Goal: Task Accomplishment & Management: Manage account settings

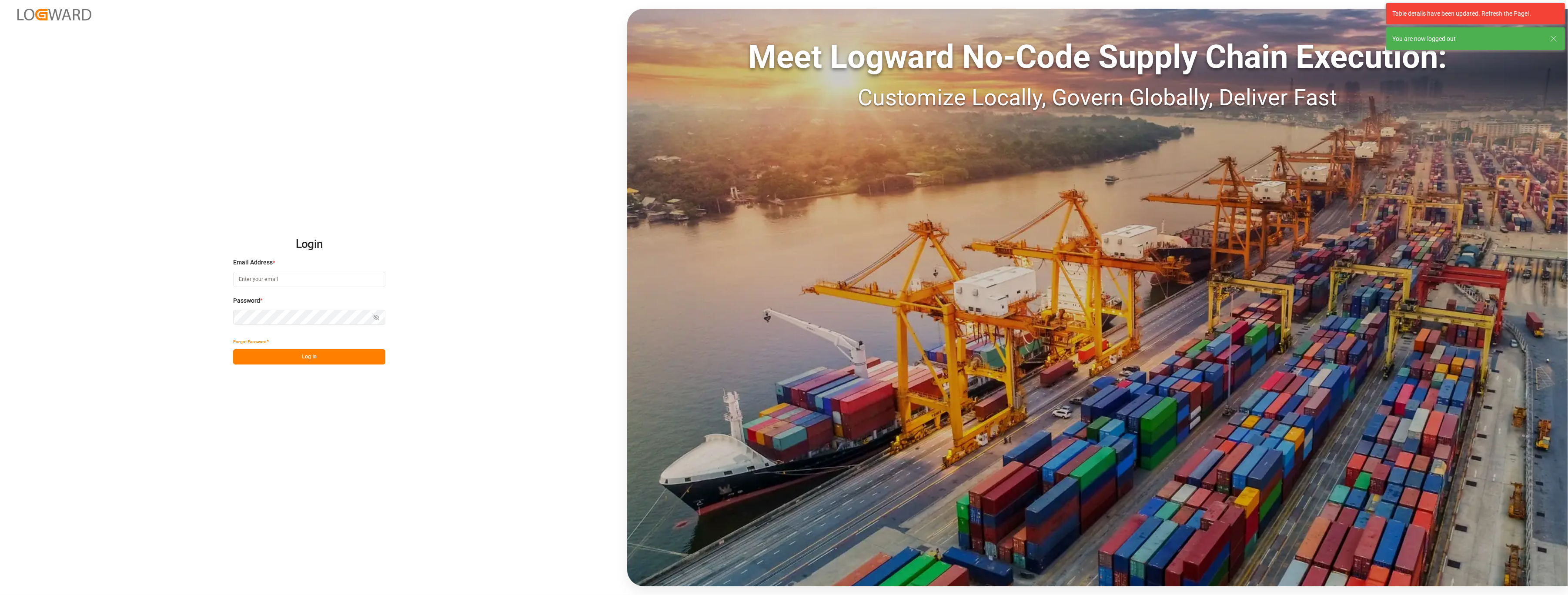
type input "[PERSON_NAME][EMAIL_ADDRESS][PERSON_NAME][DOMAIN_NAME]"
click at [285, 362] on button "Log In" at bounding box center [309, 356] width 152 height 15
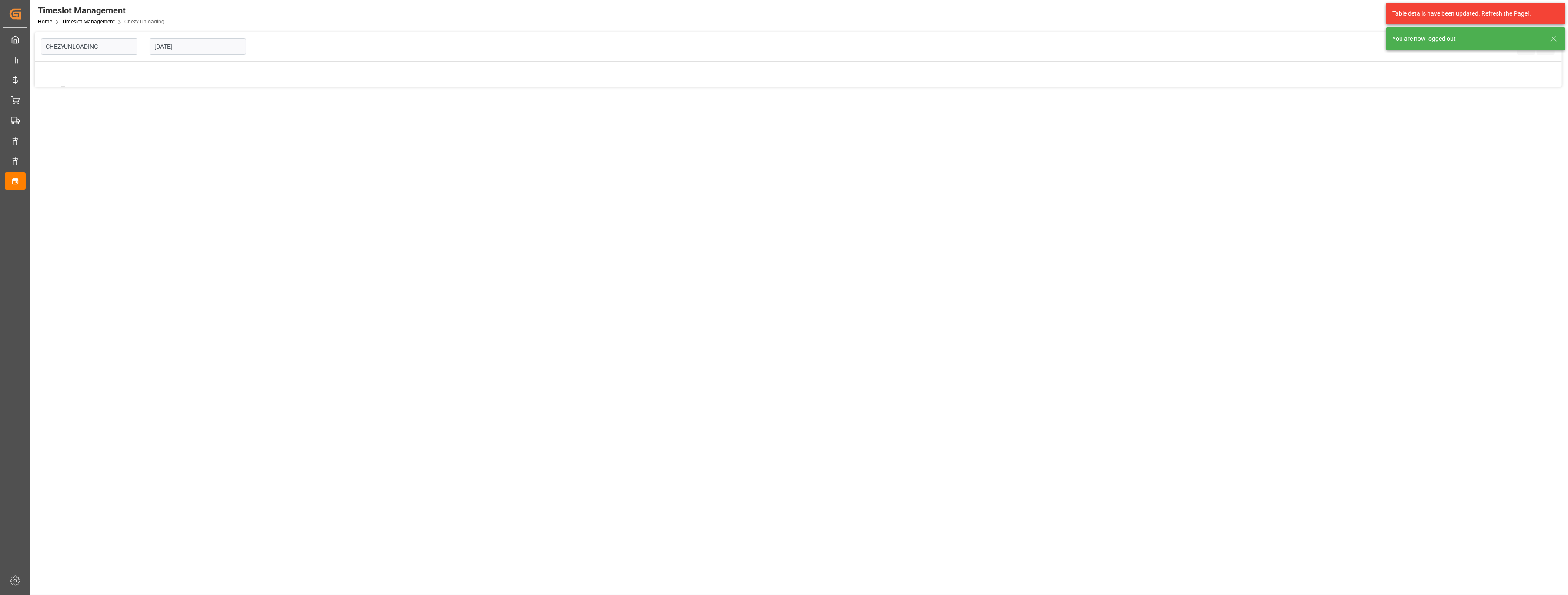
type input "Chezy Unloading"
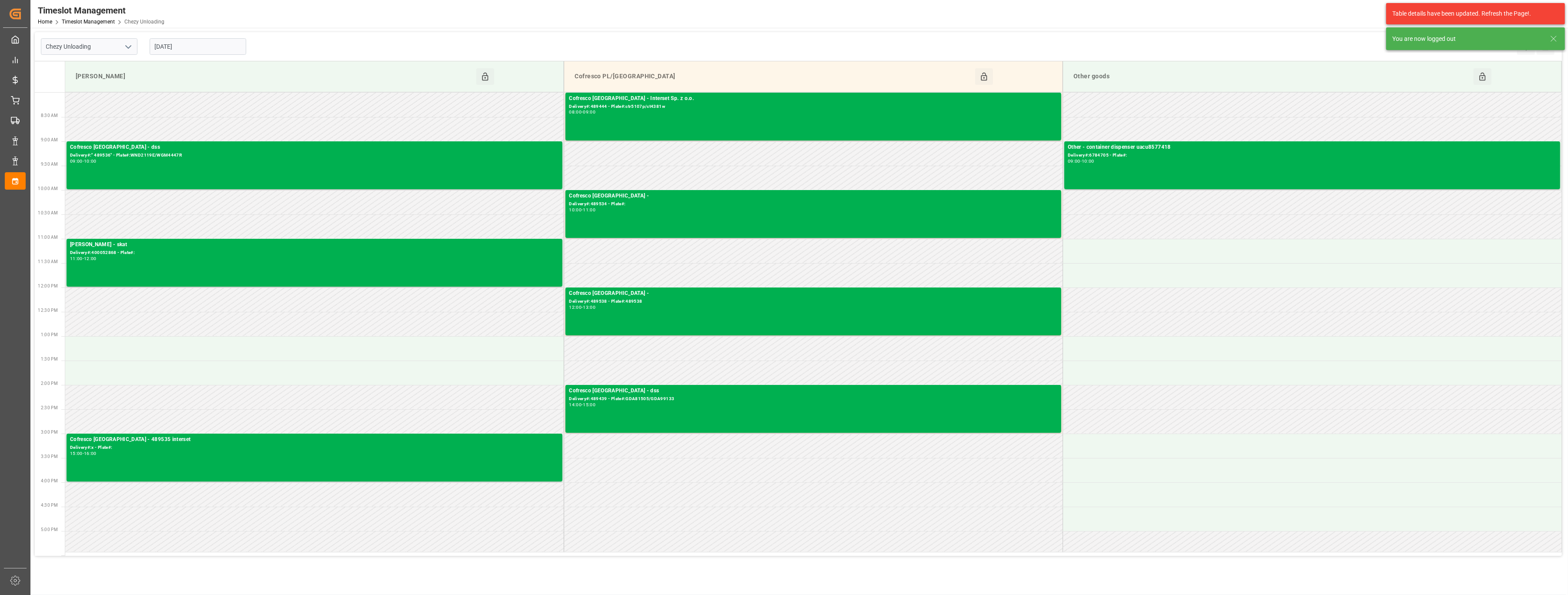
click at [221, 47] on input "[DATE]" at bounding box center [197, 47] width 97 height 17
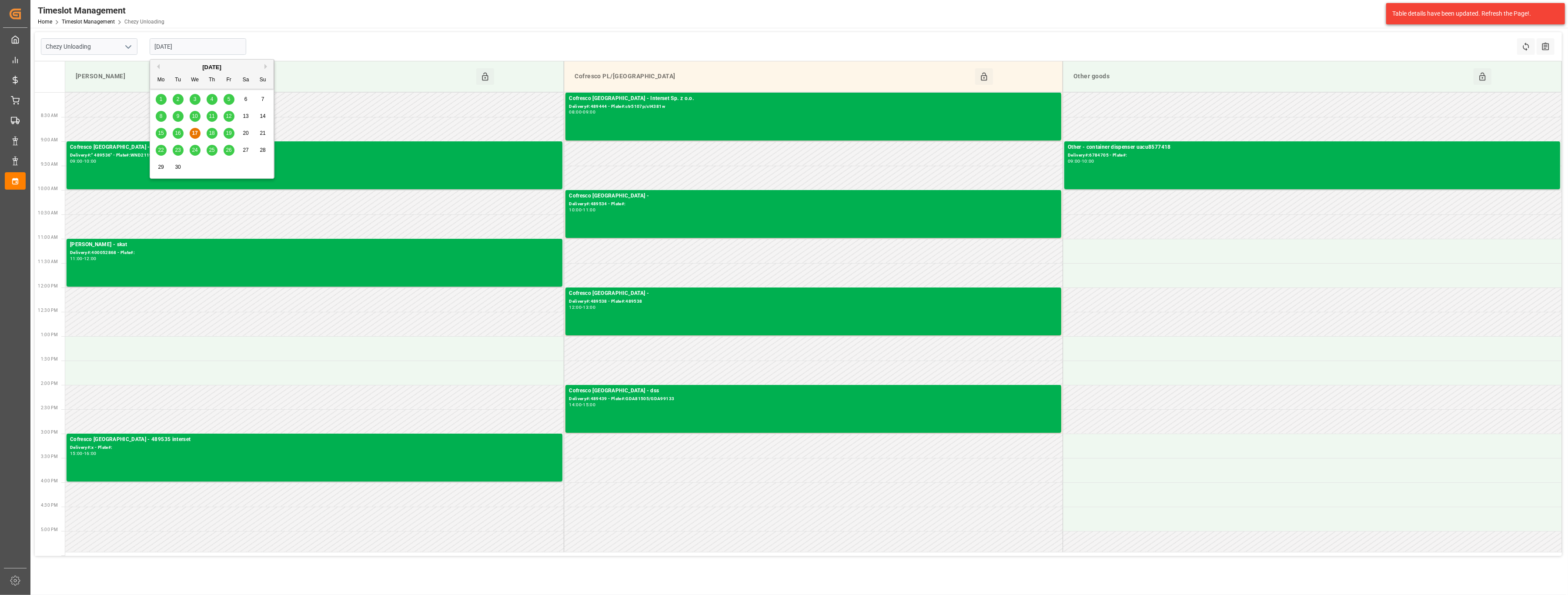
click at [210, 132] on span "18" at bounding box center [212, 133] width 6 height 6
type input "[DATE]"
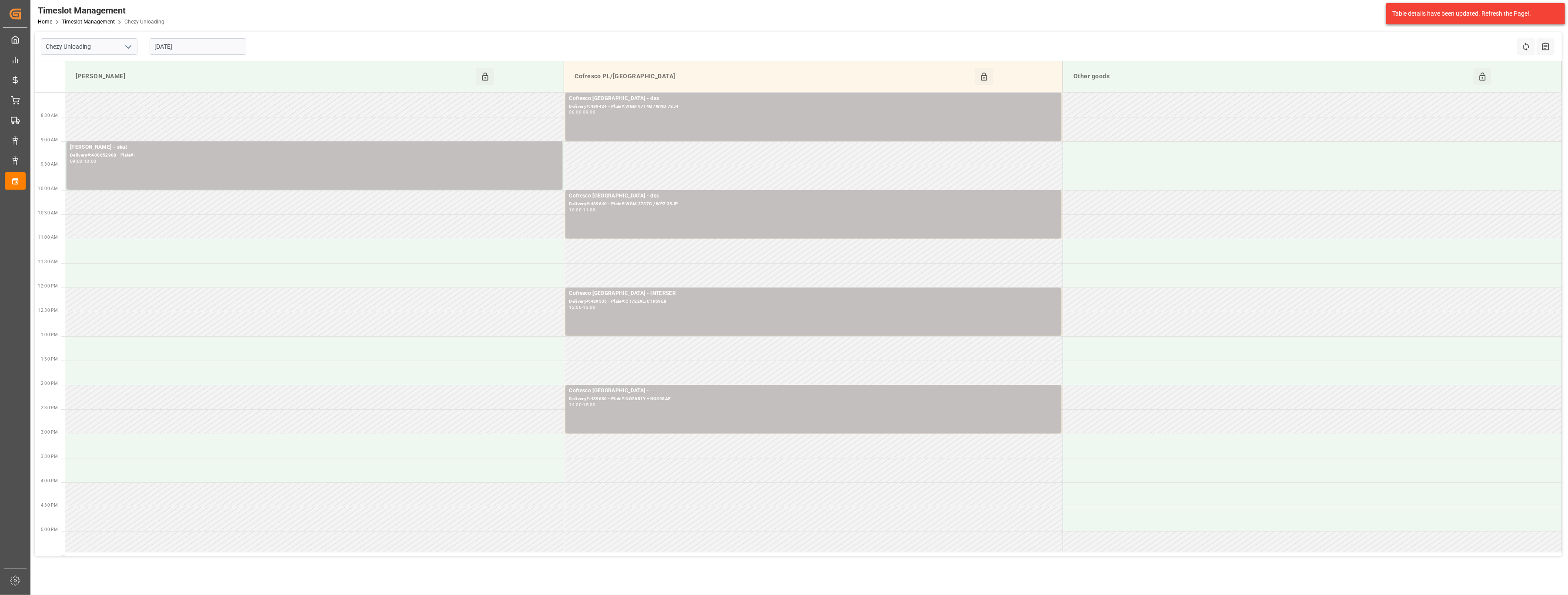
click at [127, 44] on icon "open menu" at bounding box center [128, 47] width 11 height 11
click at [117, 68] on div "Chezy Loading" at bounding box center [89, 66] width 95 height 20
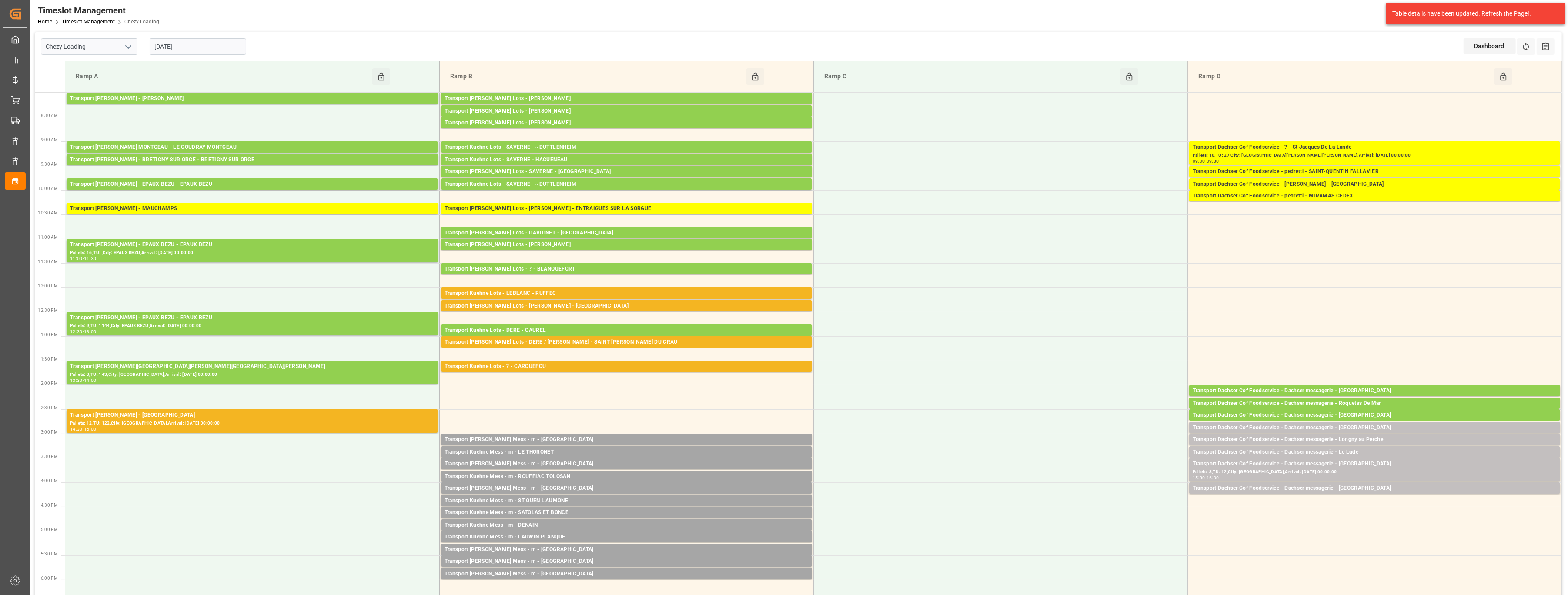
click at [199, 45] on input "[DATE]" at bounding box center [197, 47] width 97 height 17
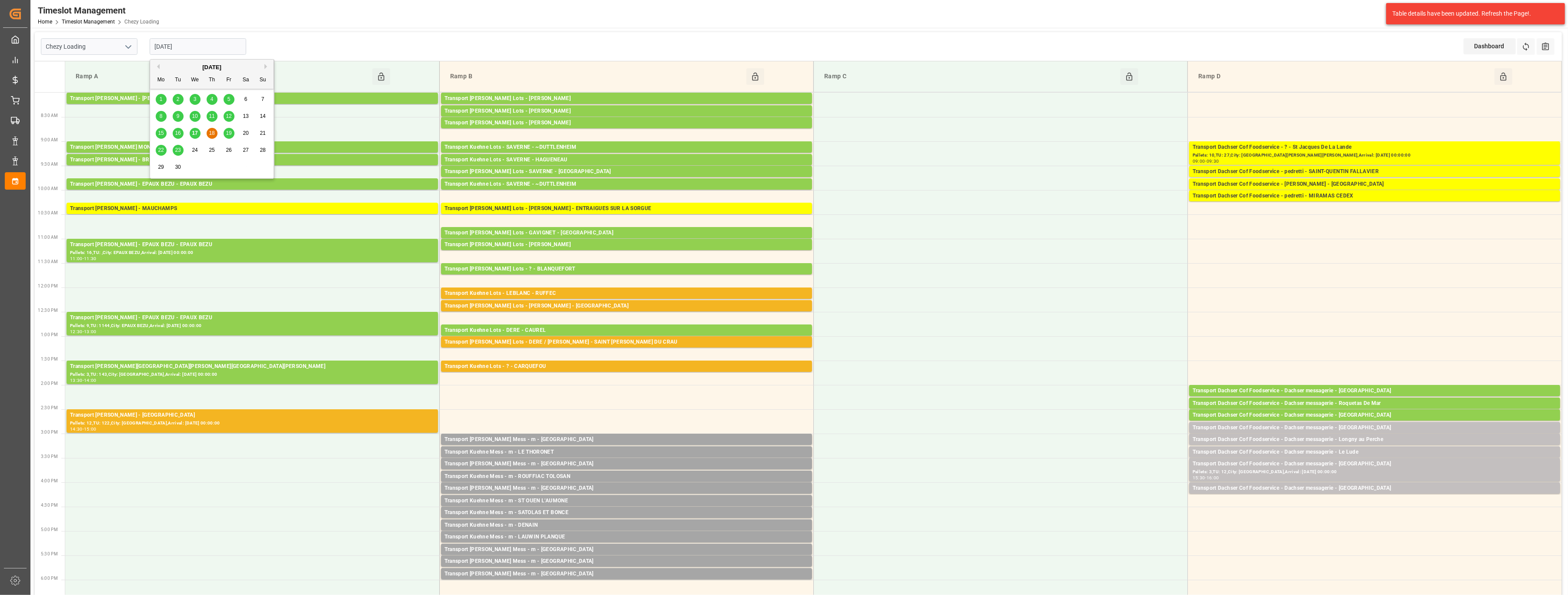
click at [128, 49] on icon "open menu" at bounding box center [128, 47] width 11 height 11
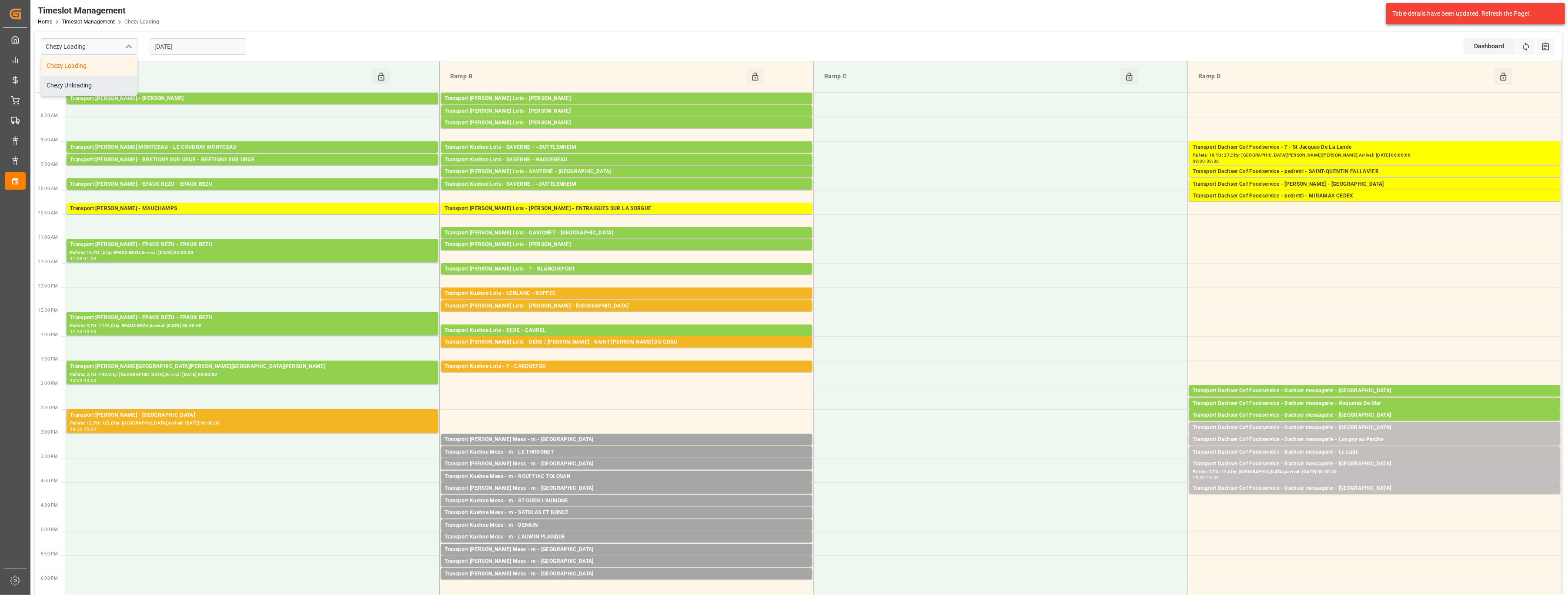
drag, startPoint x: 113, startPoint y: 82, endPoint x: 119, endPoint y: 80, distance: 6.3
click at [113, 82] on div "Chezy Unloading" at bounding box center [89, 86] width 95 height 20
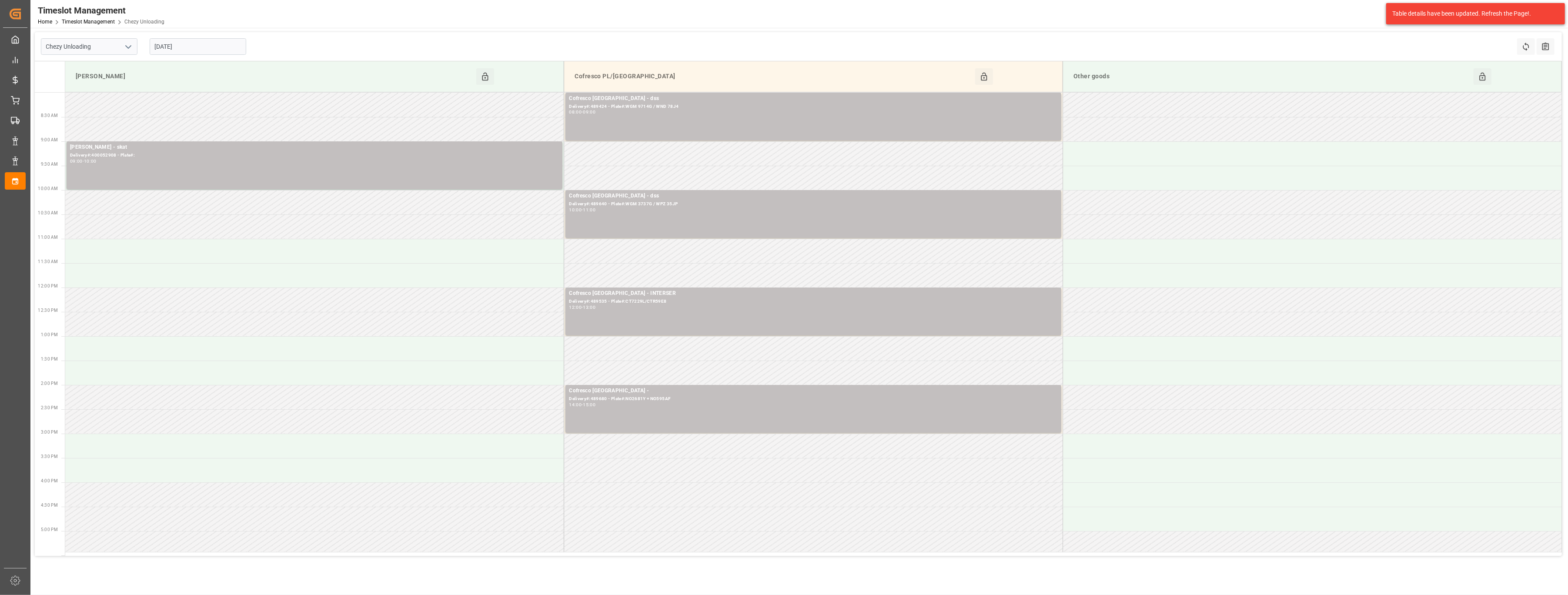
click at [128, 47] on icon "open menu" at bounding box center [128, 47] width 11 height 11
click at [115, 64] on div "Chezy Loading" at bounding box center [89, 66] width 95 height 20
type input "Chezy Loading"
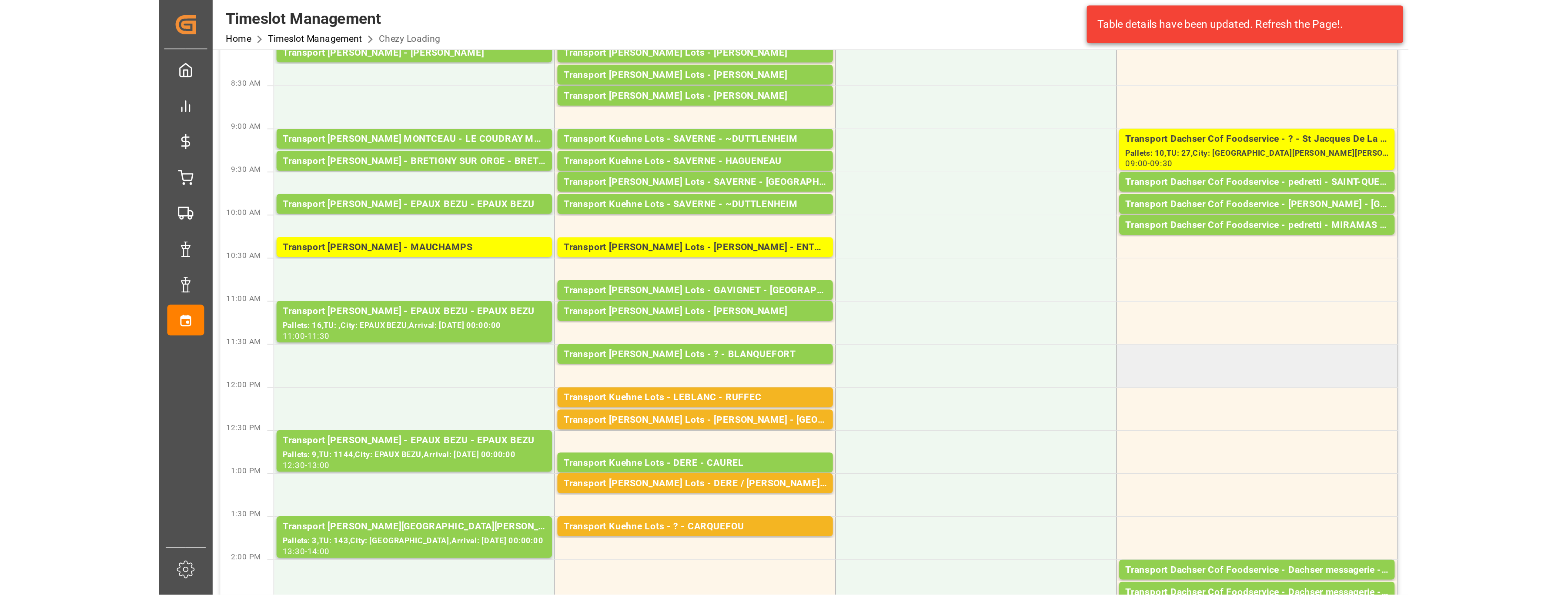
scroll to position [174, 0]
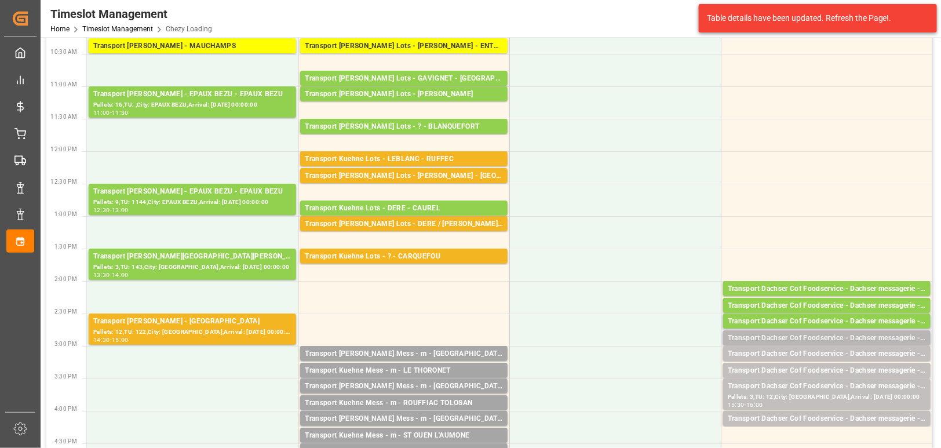
click at [832, 333] on div "Transport Dachser Cof Foodservice - Dachser messagerie - [GEOGRAPHIC_DATA]" at bounding box center [827, 339] width 198 height 12
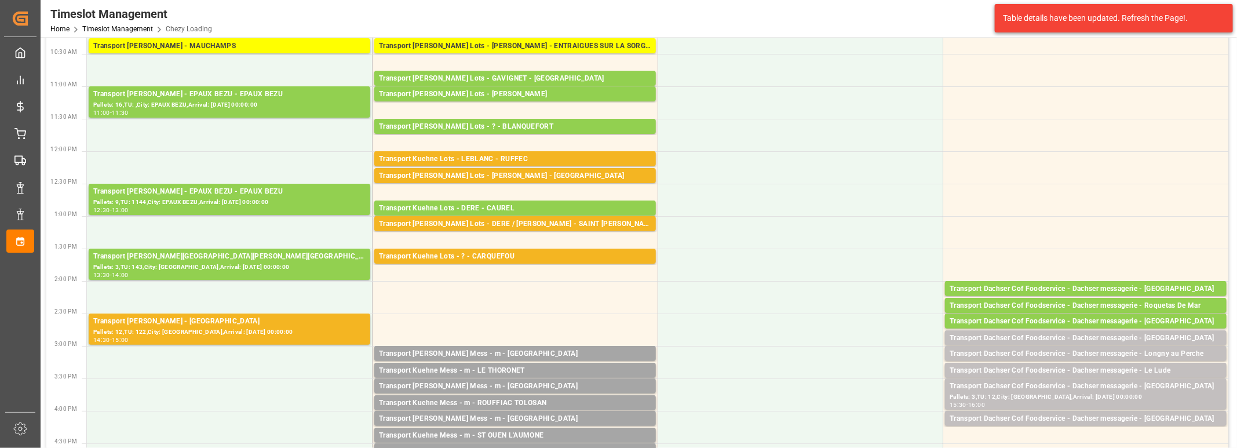
click at [958, 337] on div "Transport Dachser Cof Foodservice - Dachser messagerie - [GEOGRAPHIC_DATA]" at bounding box center [1086, 339] width 272 height 12
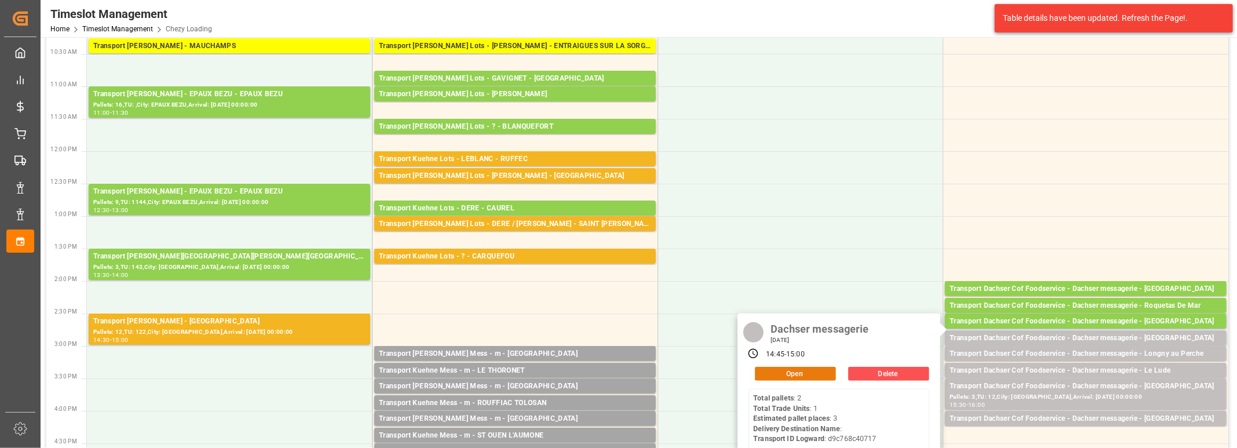
click at [823, 375] on button "Open" at bounding box center [795, 374] width 81 height 14
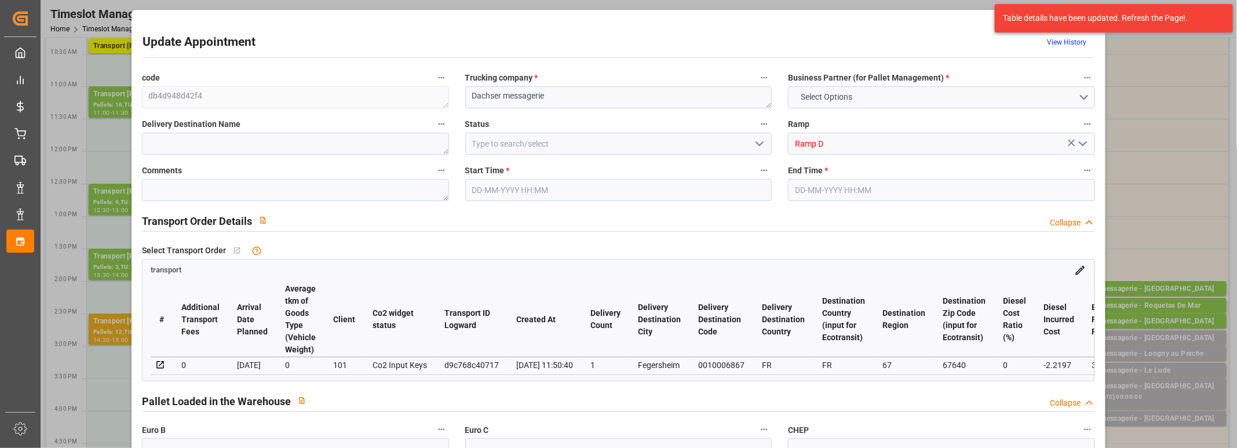
type input "3"
type input "126.12"
type input "0"
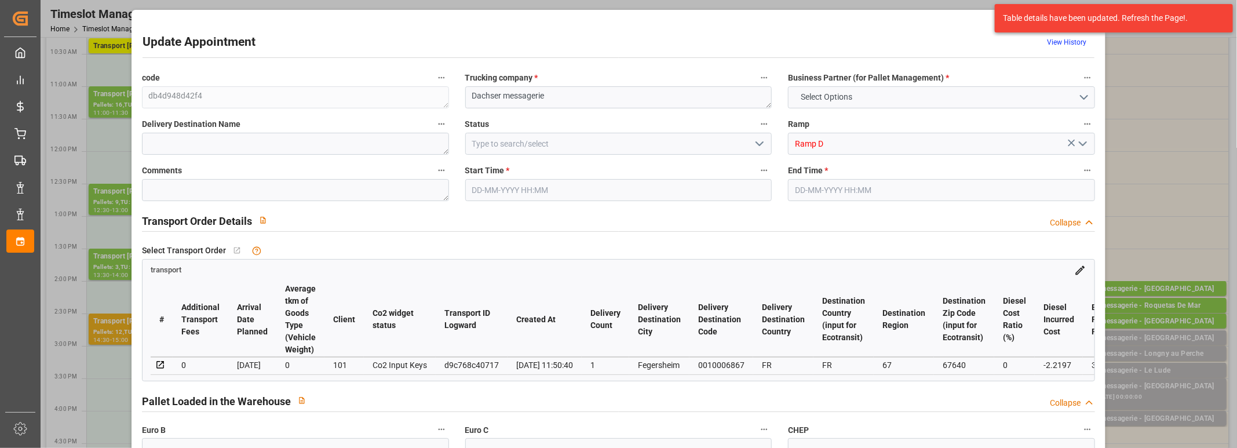
type input "123.9003"
type input "-2.2197"
type input "0"
type input "460.86"
type input "621.975"
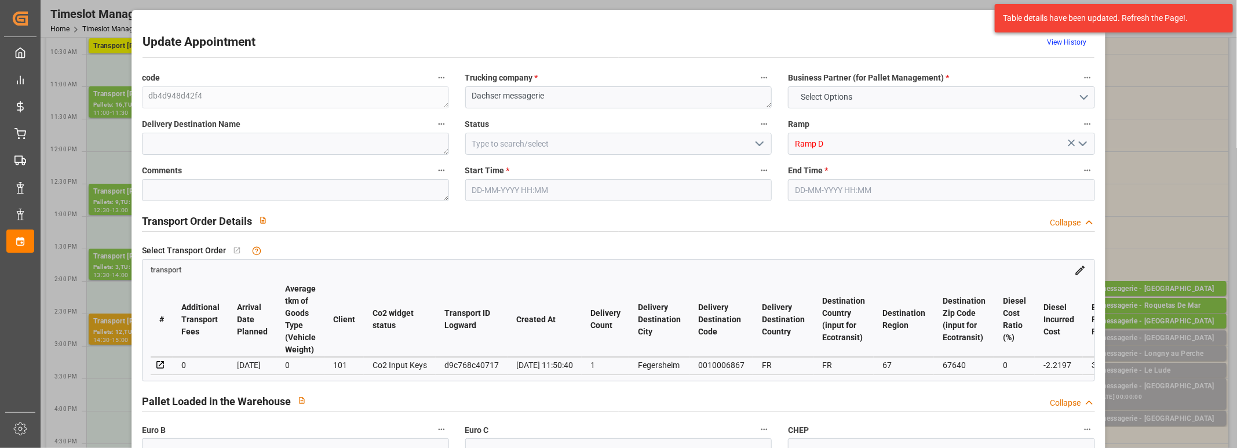
type input "1818.68"
type input "67"
type input "2"
type input "1"
type input "3"
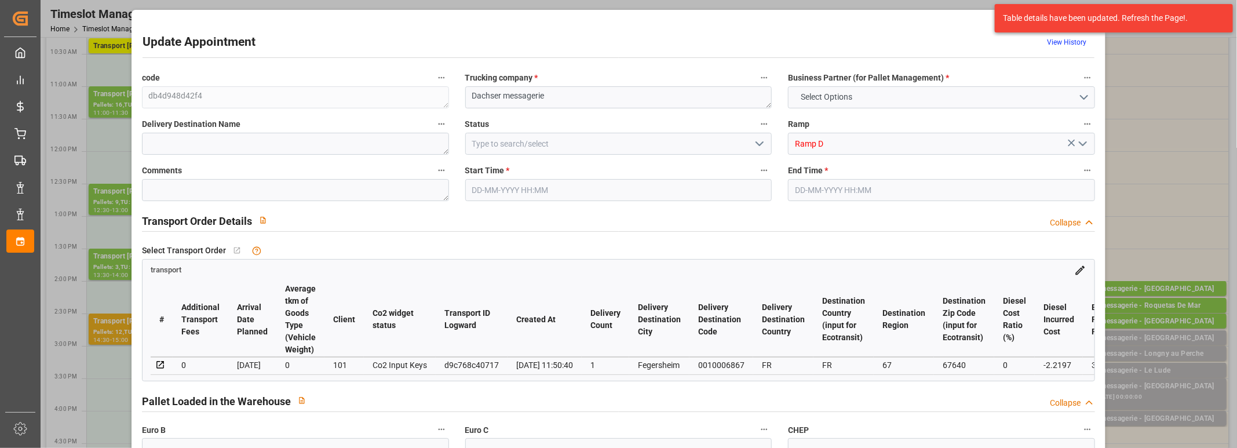
type input "101"
type input "548.195"
type input "0"
type input "4710.8598"
type input "0"
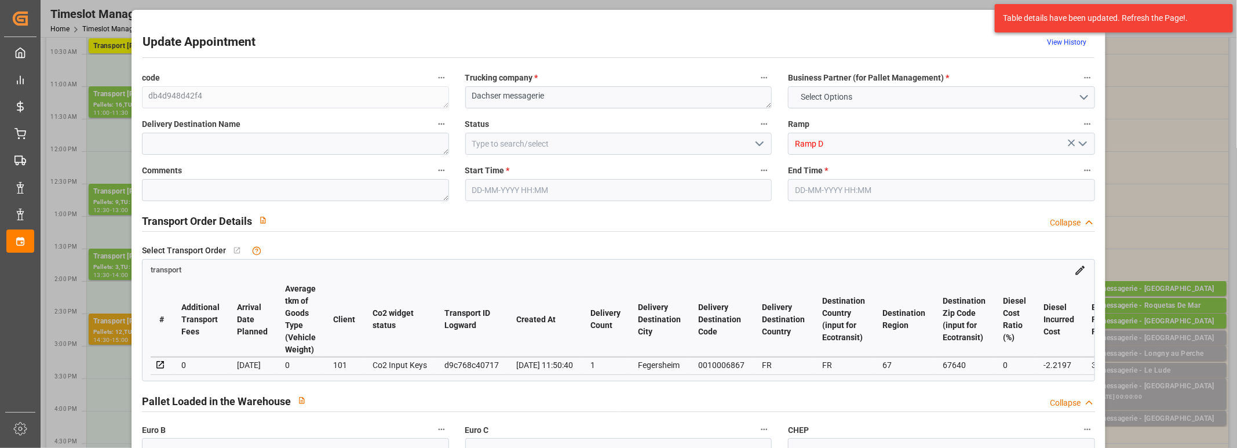
type input "0"
type input "21"
type input "35"
type input "[DATE] 14:45"
type input "[DATE] 15:00"
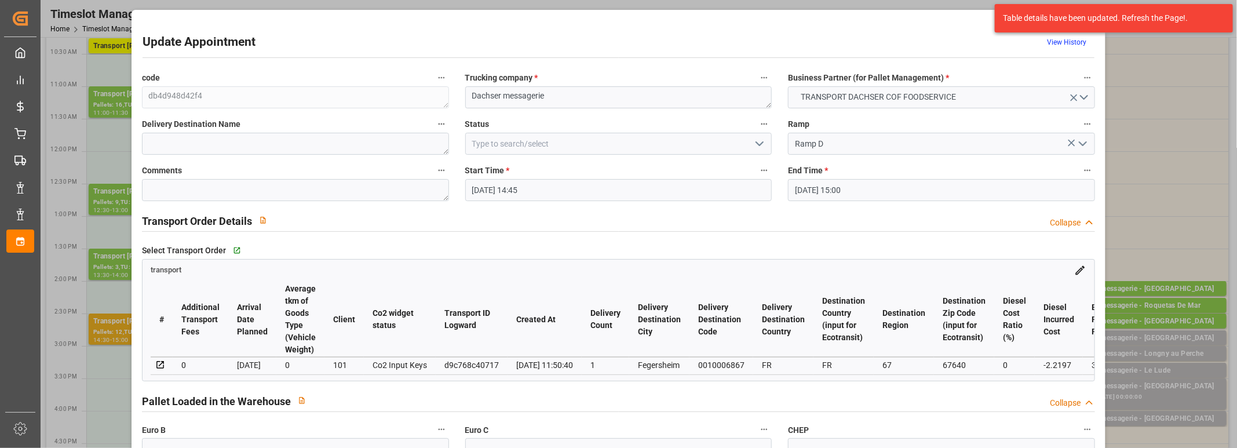
type input "[DATE] 12:30"
type input "[DATE] 11:50"
type input "[DATE]"
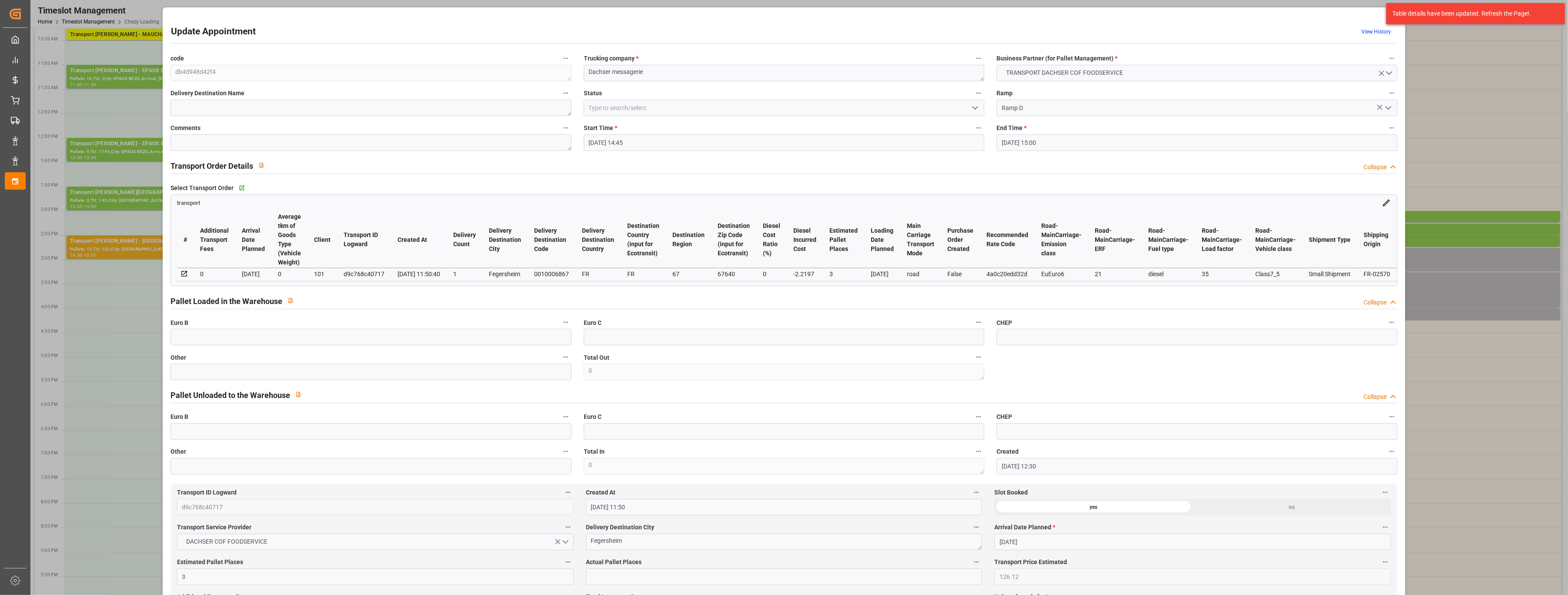
click at [72, 243] on div "Update Appointment View History code db4d948d42f4 Trucking company * Dachser me…" at bounding box center [784, 297] width 1568 height 595
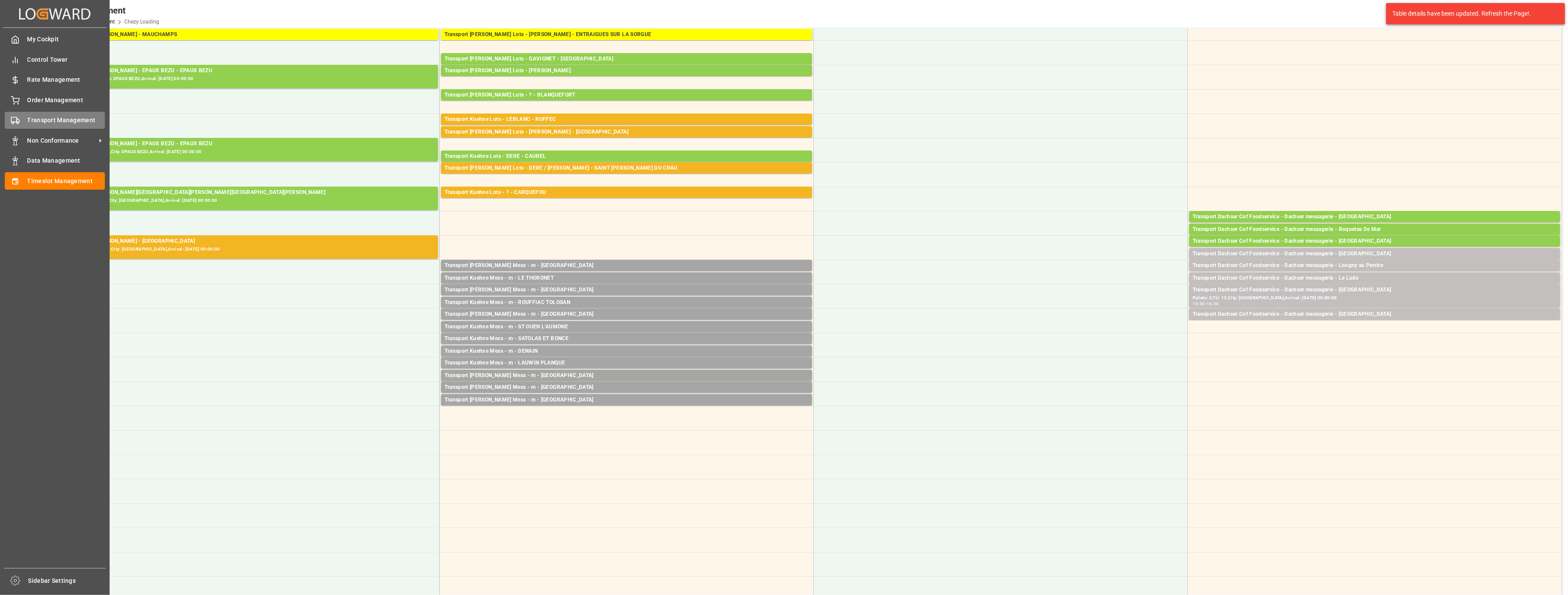
click at [23, 119] on div "Transport Management Transport Management" at bounding box center [54, 120] width 100 height 17
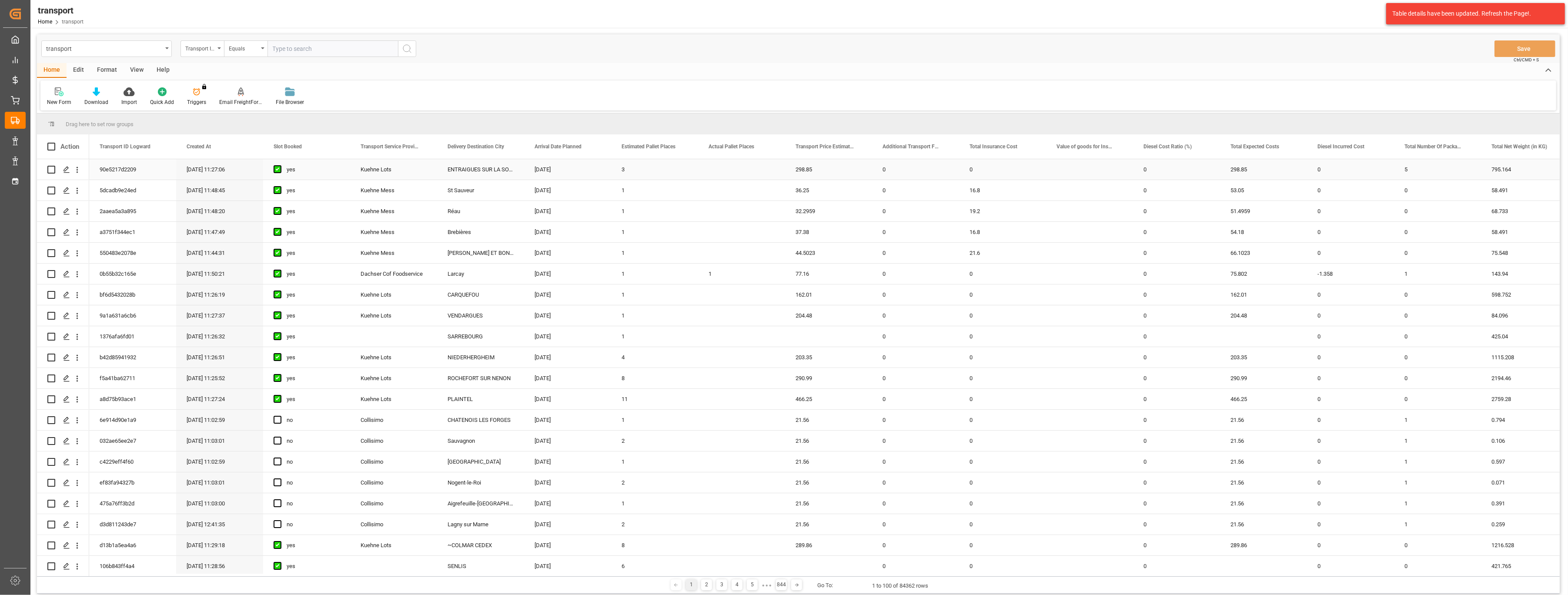
click at [390, 169] on div "Kuehne Lots" at bounding box center [393, 169] width 87 height 20
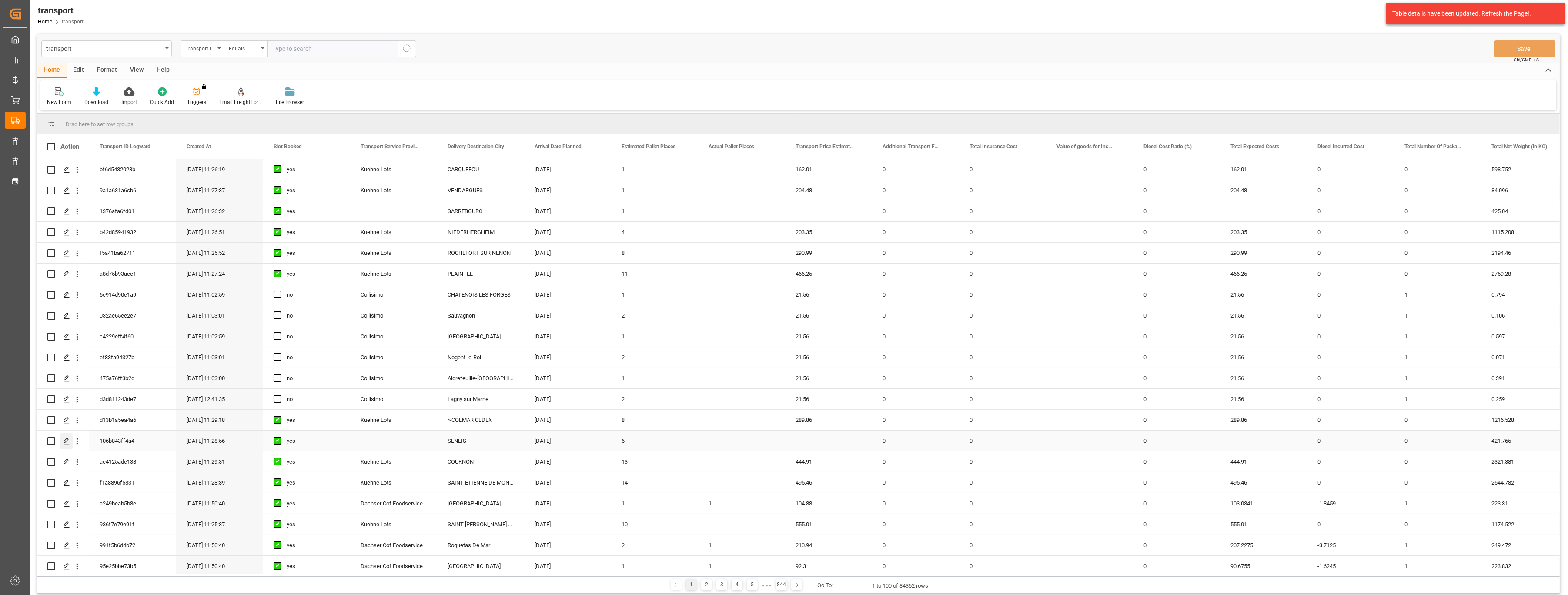
click at [65, 440] on icon "Press SPACE to select this row." at bounding box center [66, 440] width 7 height 7
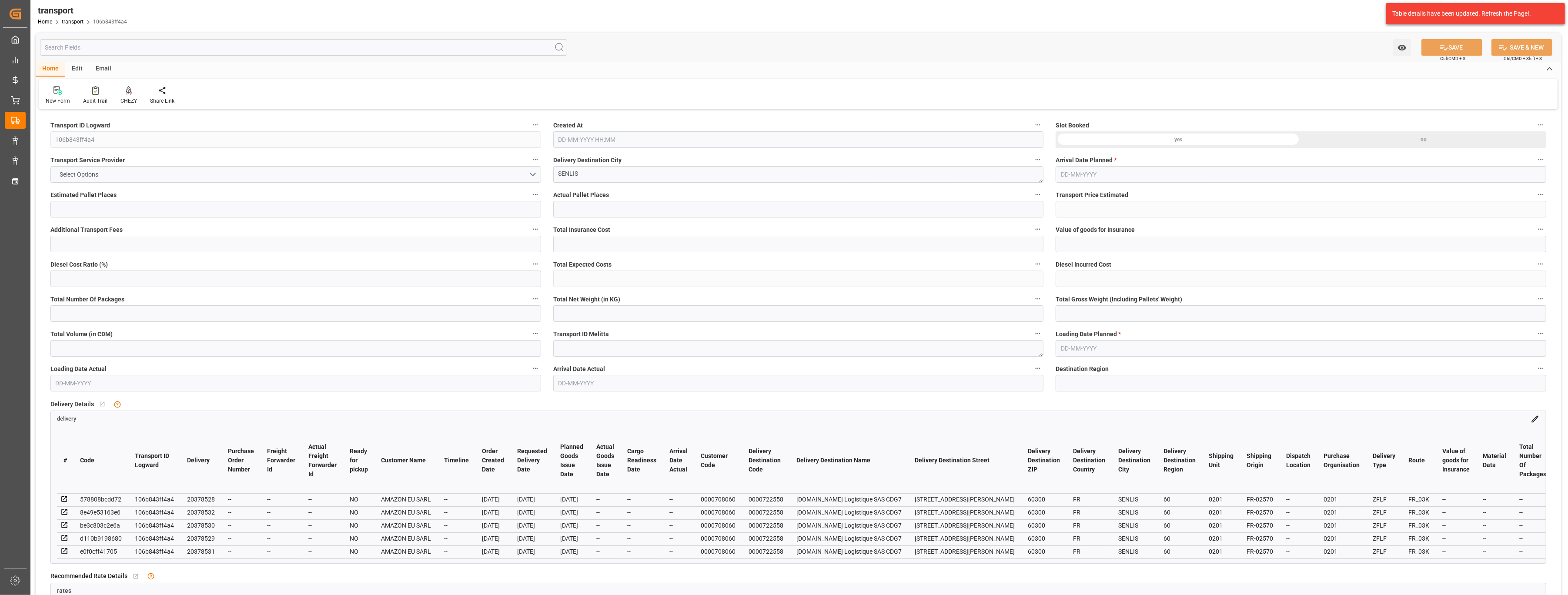
type input "6"
type input "0"
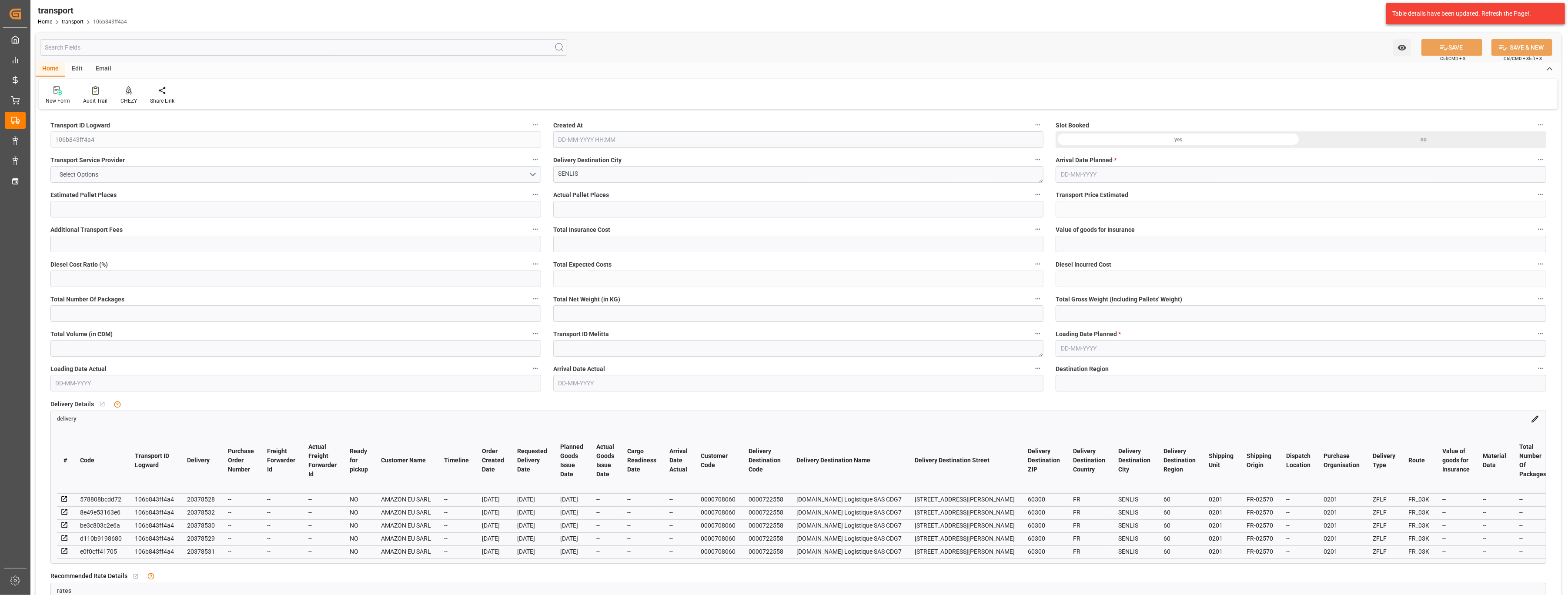
type input "0"
type input "421.765"
type input "637.254"
type input "3097.24"
type input "60"
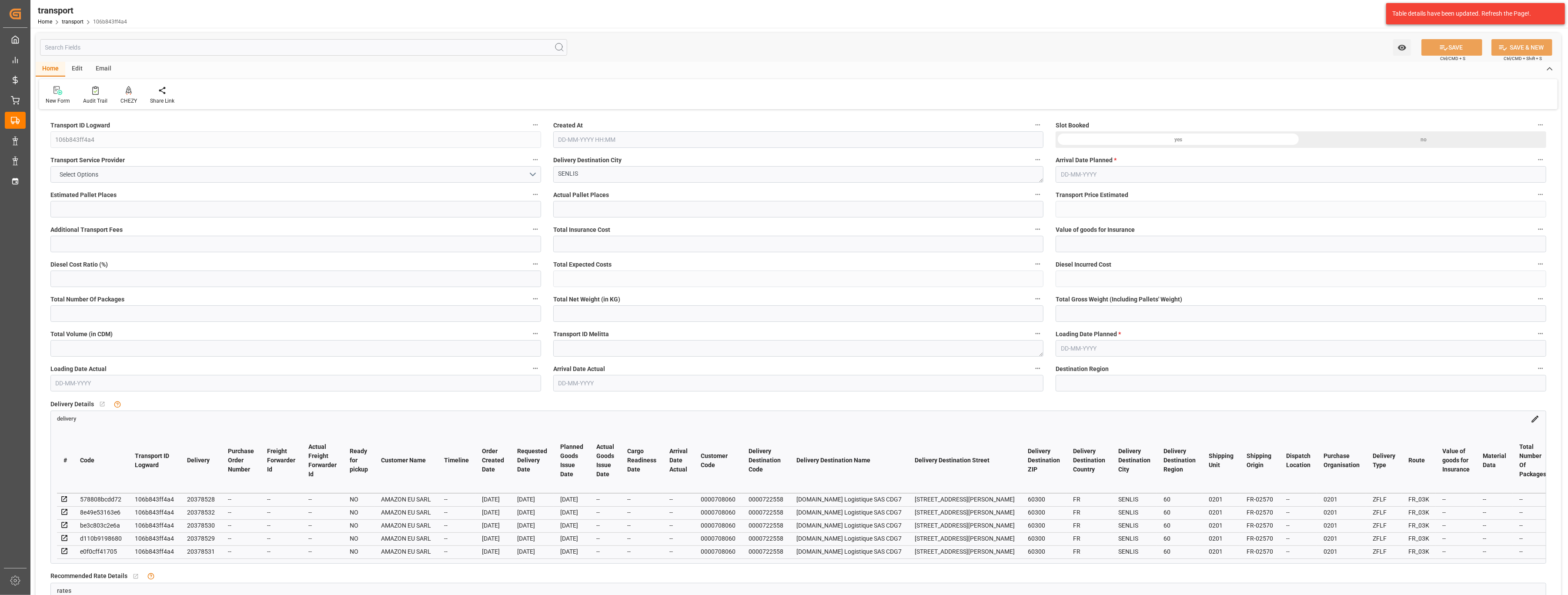
type input "1"
type input "209"
type input "6"
type input "101"
type input "482.174"
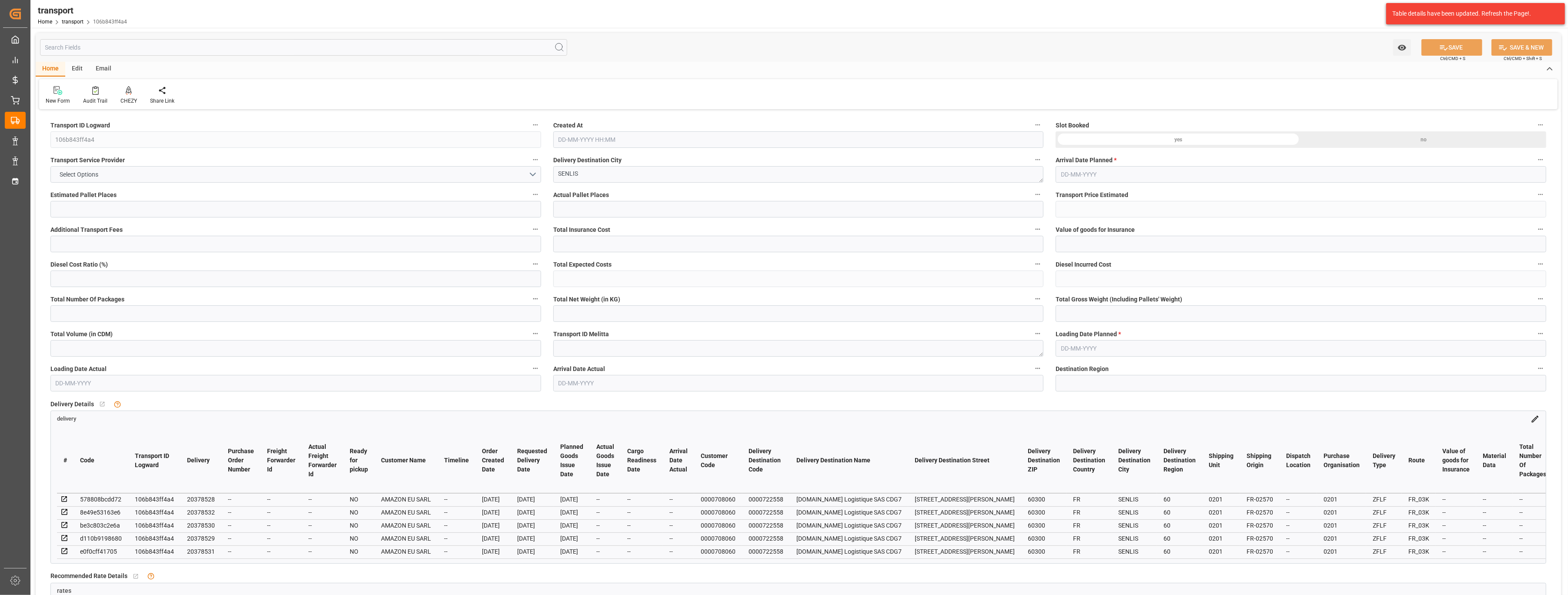
type input "0"
type input "4710.8598"
type input "0"
type input "21"
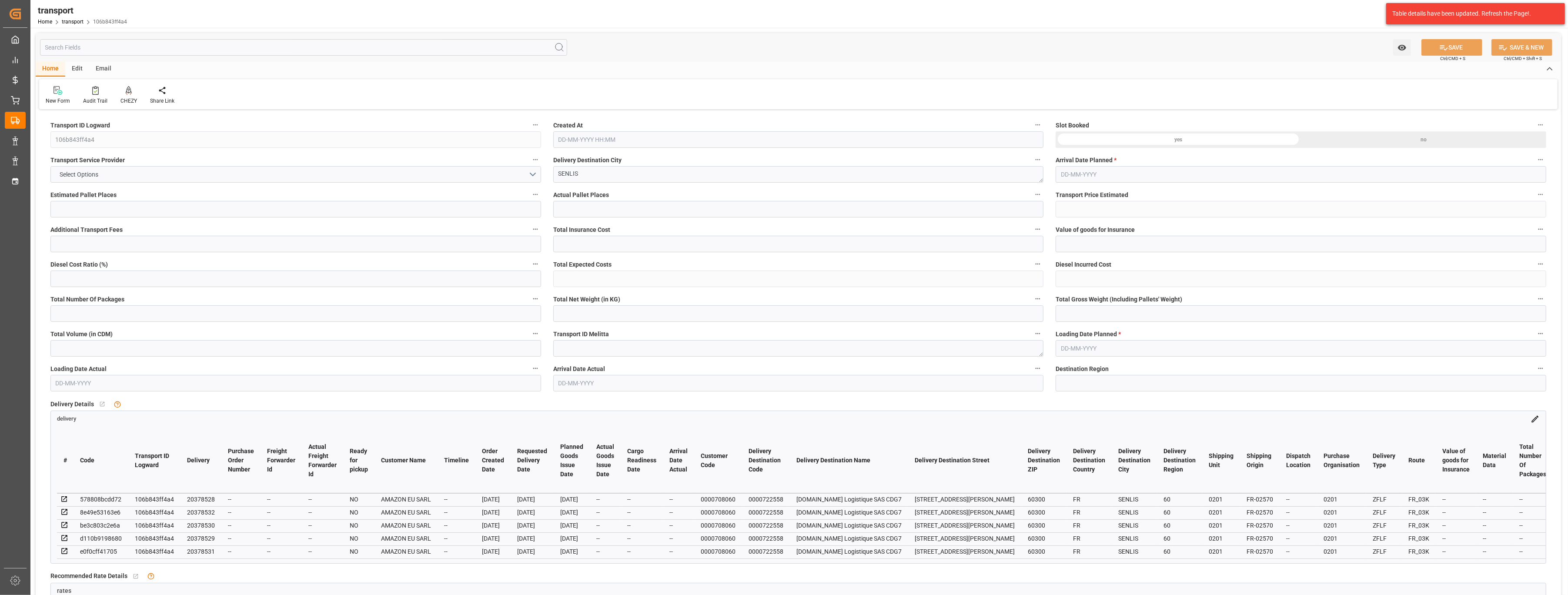
type input "35"
type input "[DATE] 11:28"
type input "[DATE]"
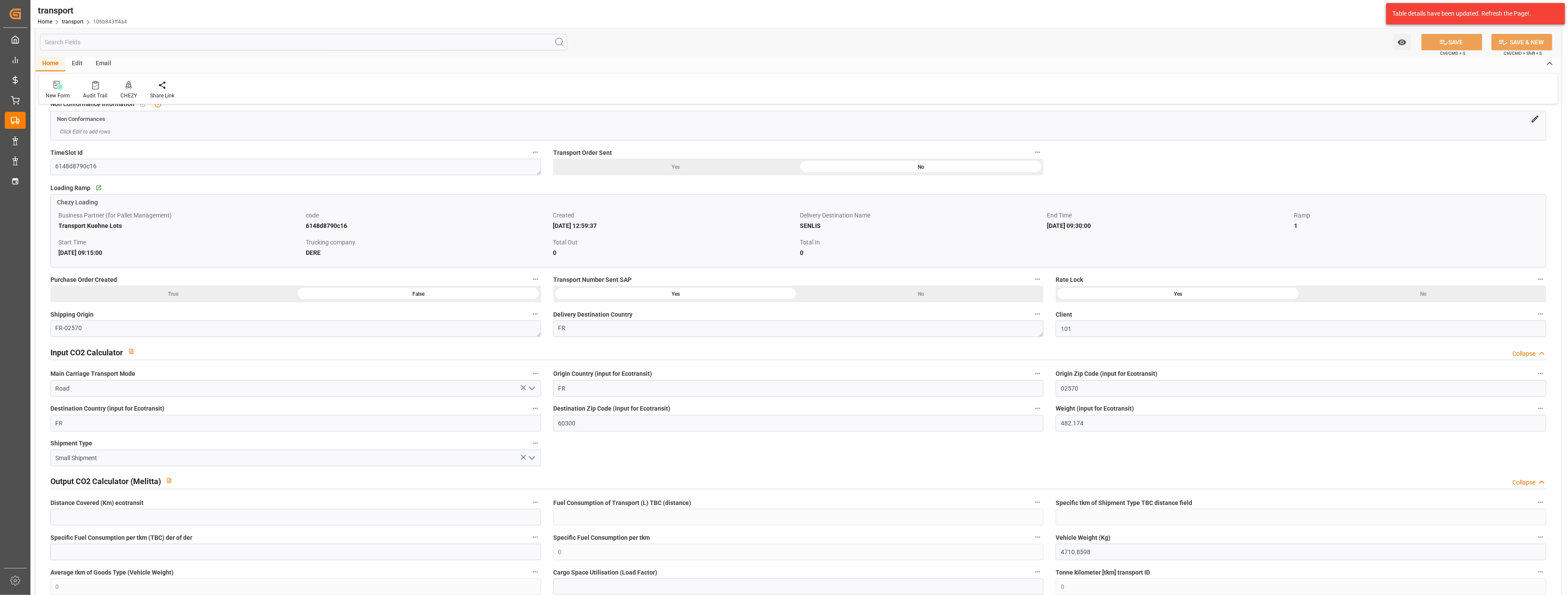
click at [832, 296] on div "No" at bounding box center [920, 294] width 245 height 17
click at [1434, 45] on button "SAVE" at bounding box center [1451, 42] width 61 height 17
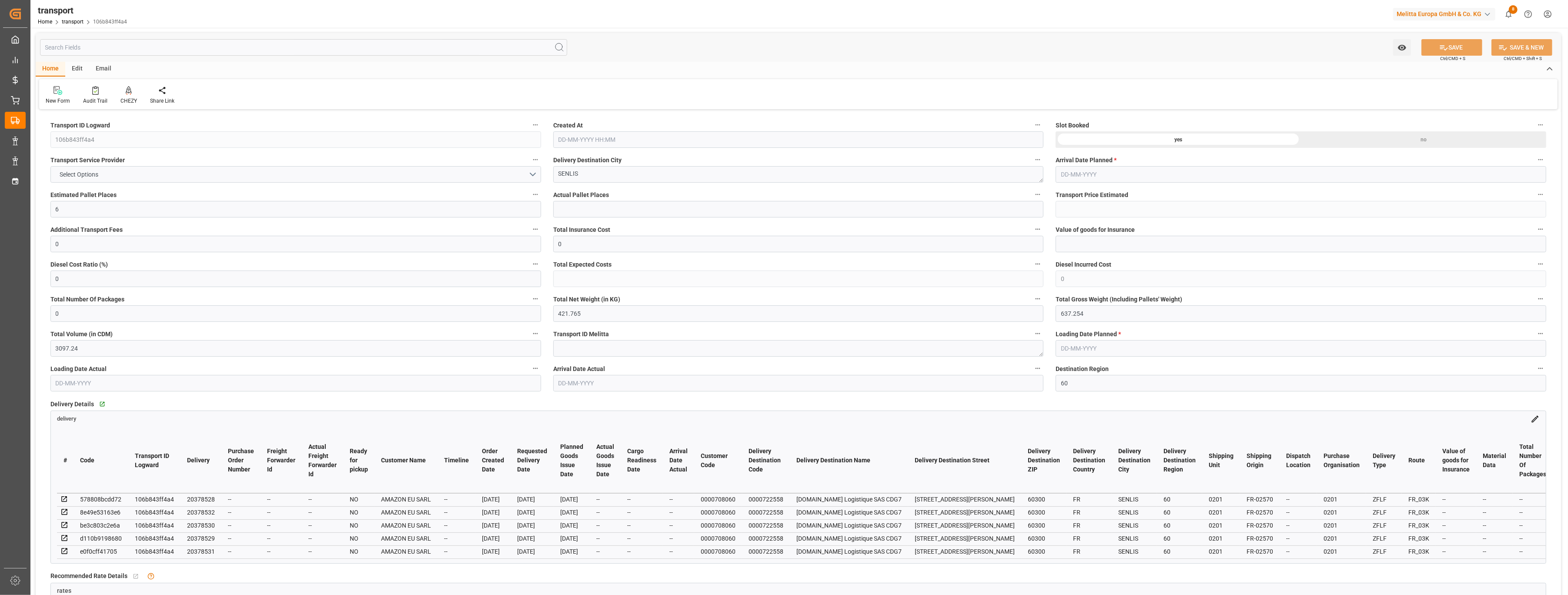
type input "[DATE] 11:28"
type input "[DATE]"
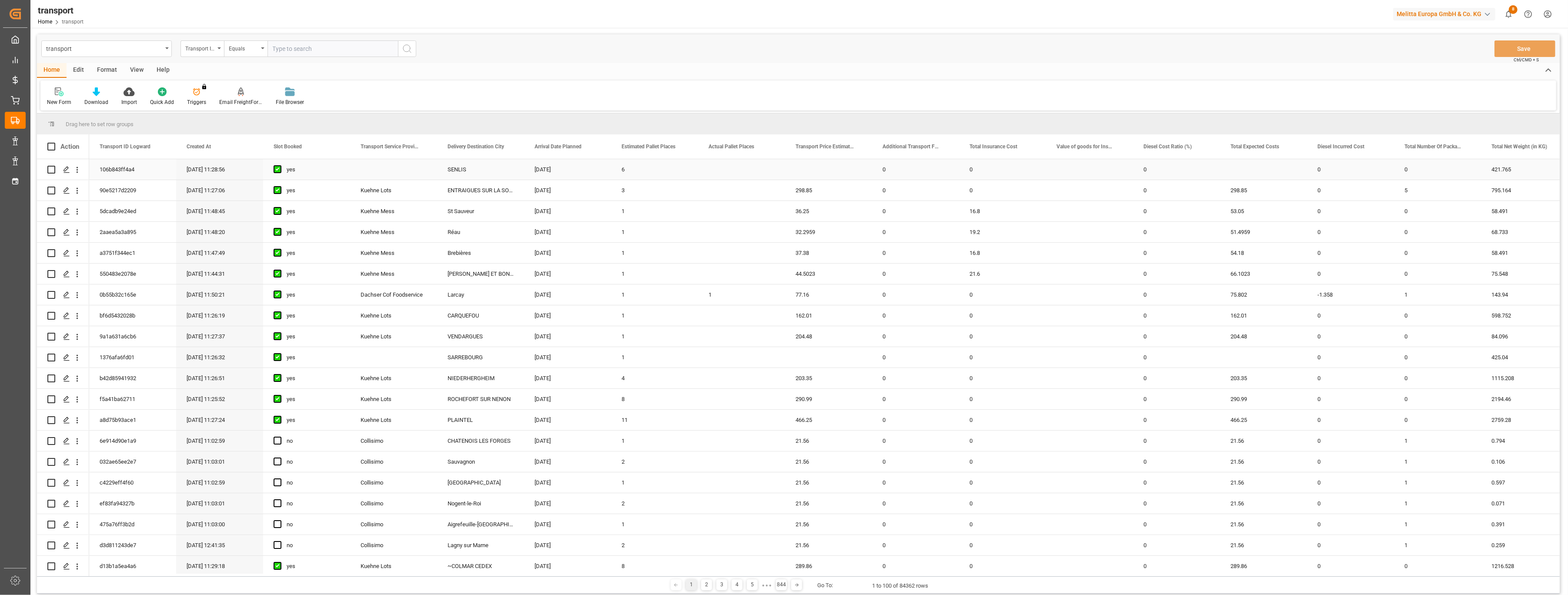
click at [387, 171] on div "Press SPACE to select this row." at bounding box center [393, 169] width 87 height 20
click at [62, 171] on div "Press SPACE to select this row." at bounding box center [65, 170] width 13 height 16
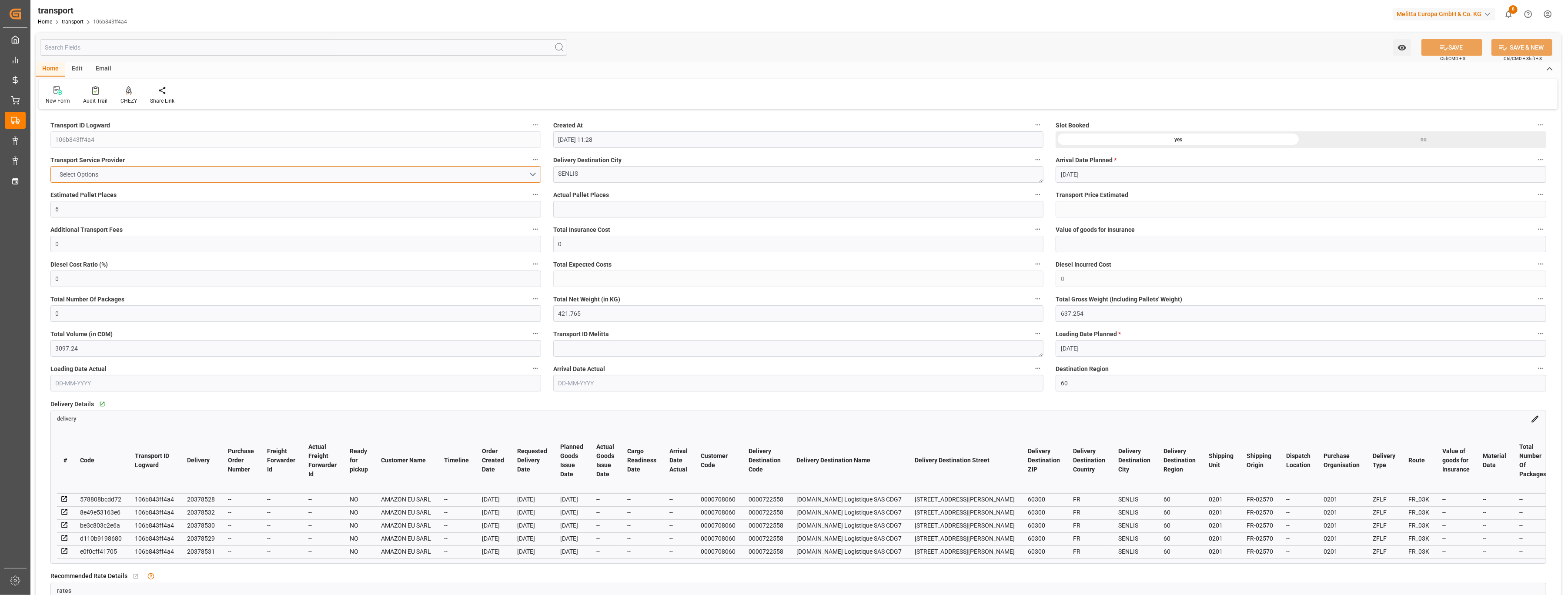
click at [530, 171] on button "Select Options" at bounding box center [296, 174] width 491 height 17
click at [507, 179] on div "KUEHNE LOTS" at bounding box center [296, 176] width 489 height 18
click at [1451, 47] on button "SAVE" at bounding box center [1451, 47] width 61 height 17
type input "184.25"
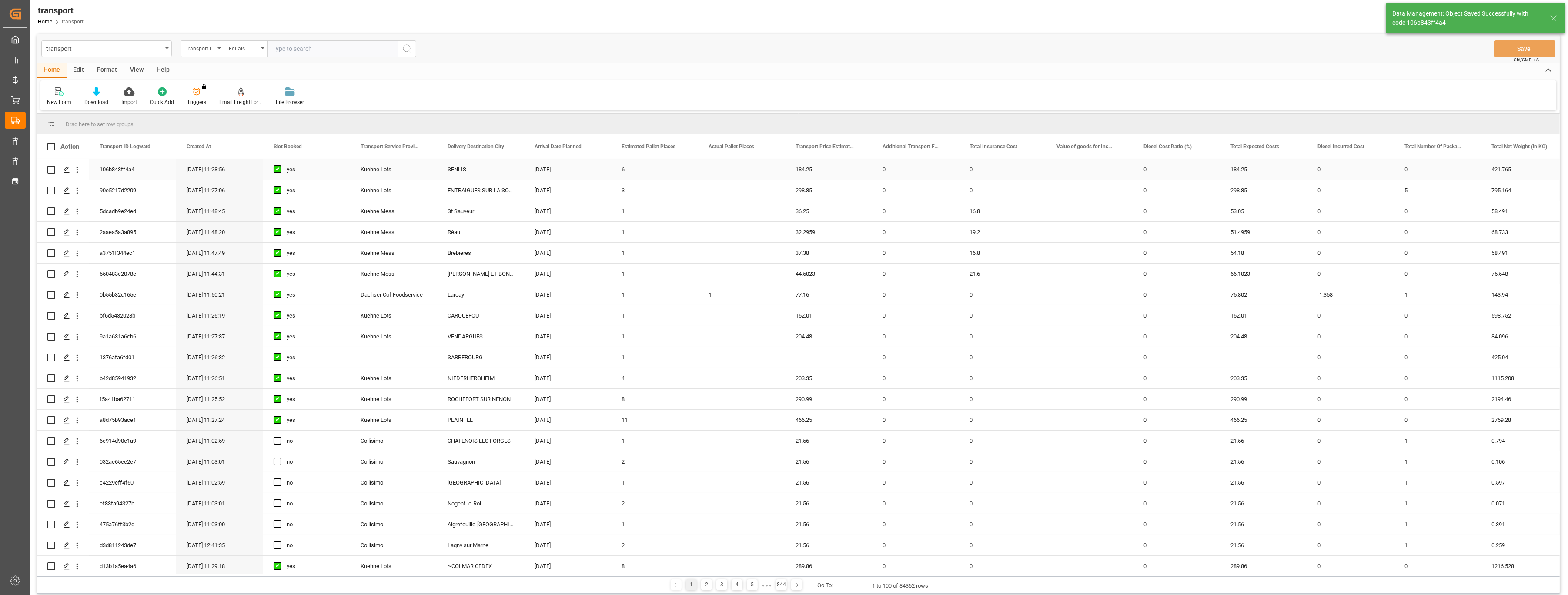
click at [694, 168] on div "6" at bounding box center [655, 169] width 87 height 20
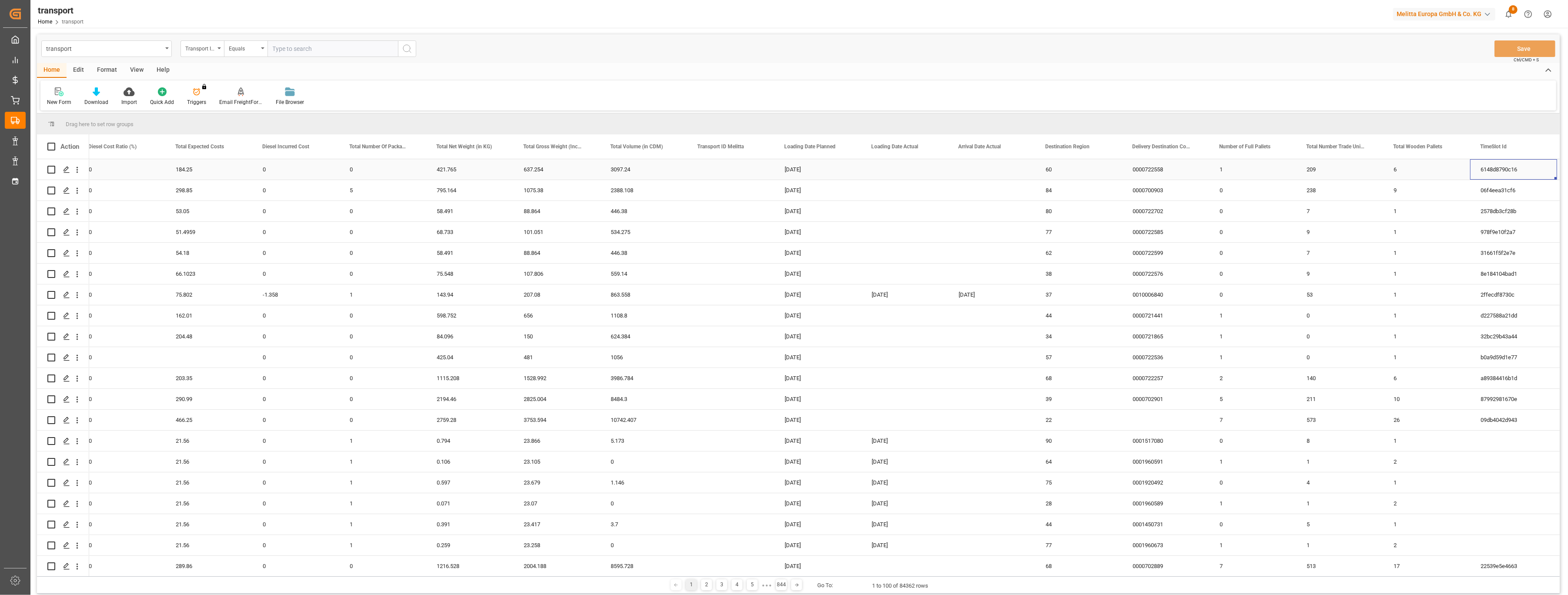
scroll to position [0, 1055]
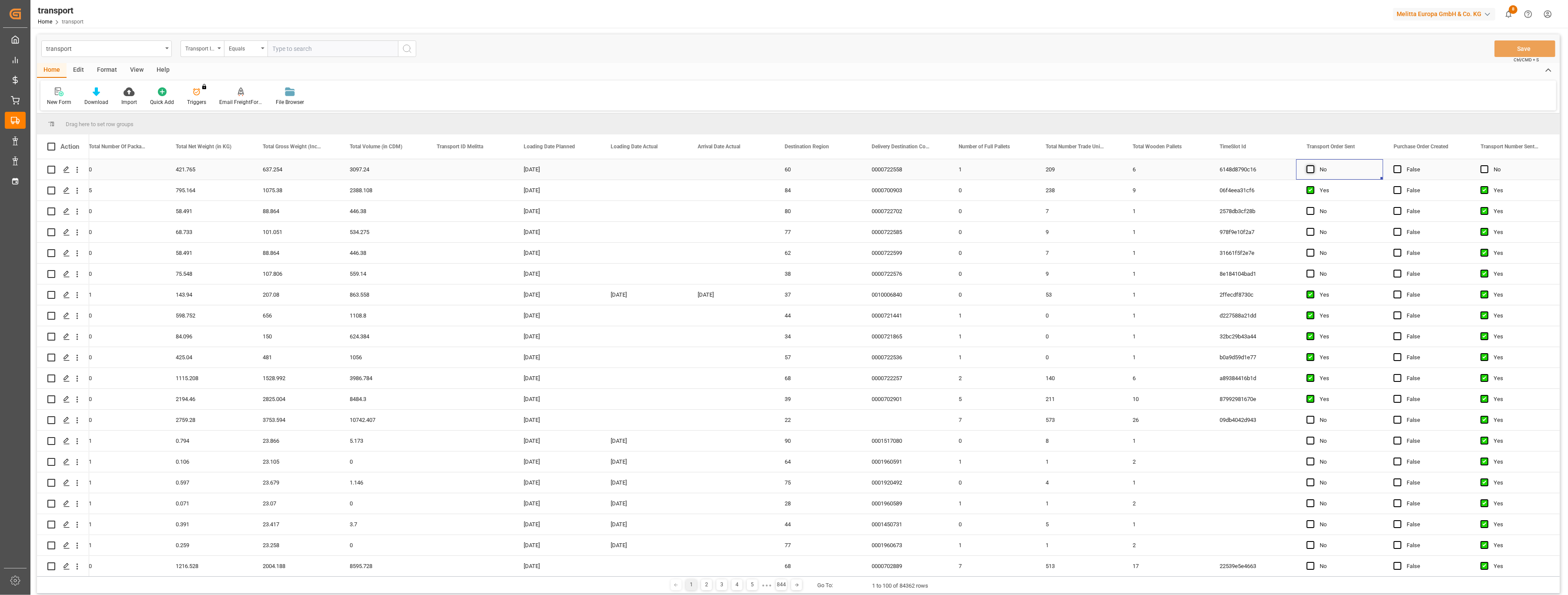
click at [1308, 167] on span "Press SPACE to select this row." at bounding box center [1310, 169] width 8 height 8
click at [1313, 165] on input "Press SPACE to select this row." at bounding box center [1313, 165] width 0 height 0
click at [1512, 51] on button "Save" at bounding box center [1524, 49] width 61 height 17
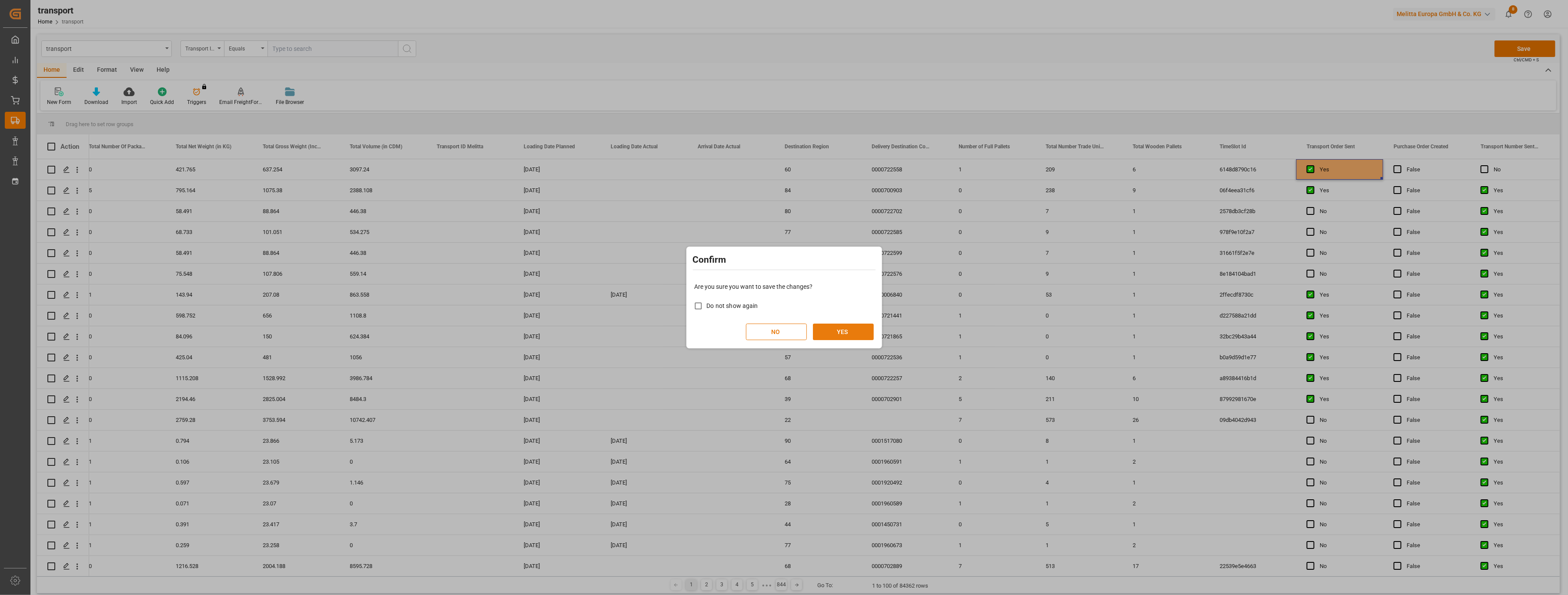
click at [832, 333] on button "YES" at bounding box center [843, 332] width 61 height 17
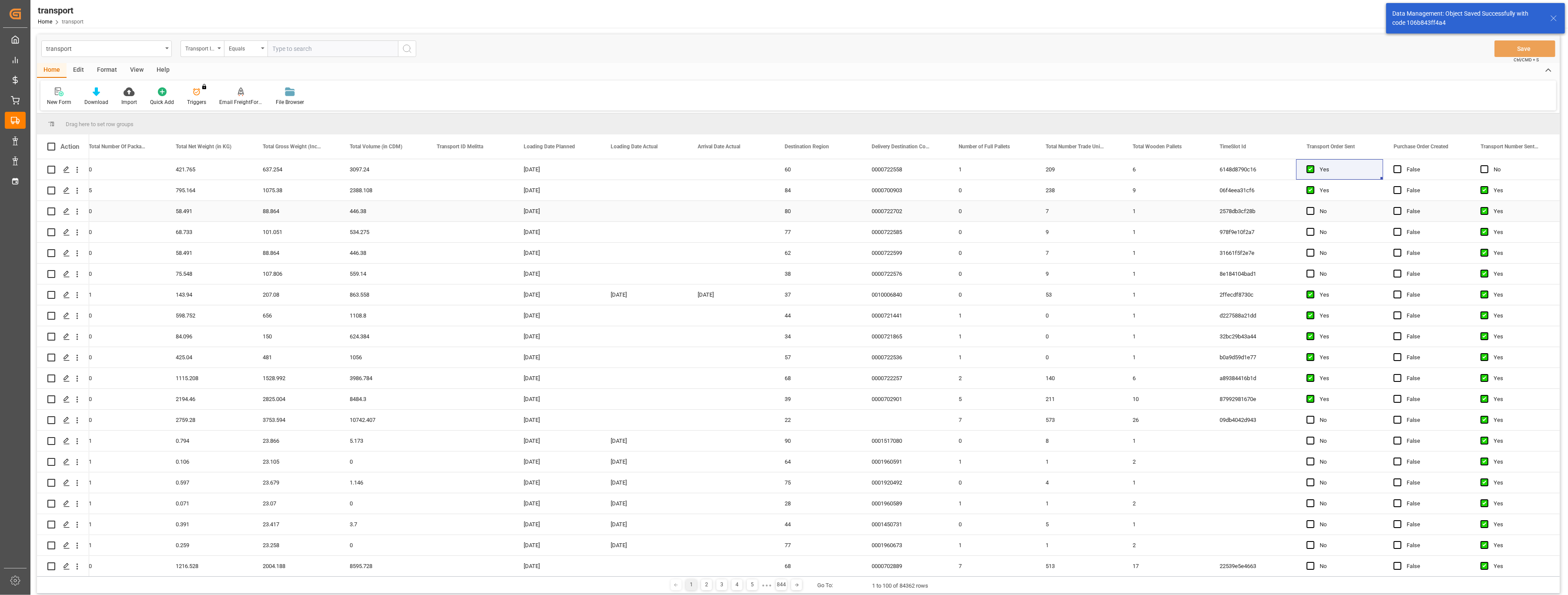
click at [448, 212] on div "Press SPACE to select this row." at bounding box center [470, 211] width 87 height 20
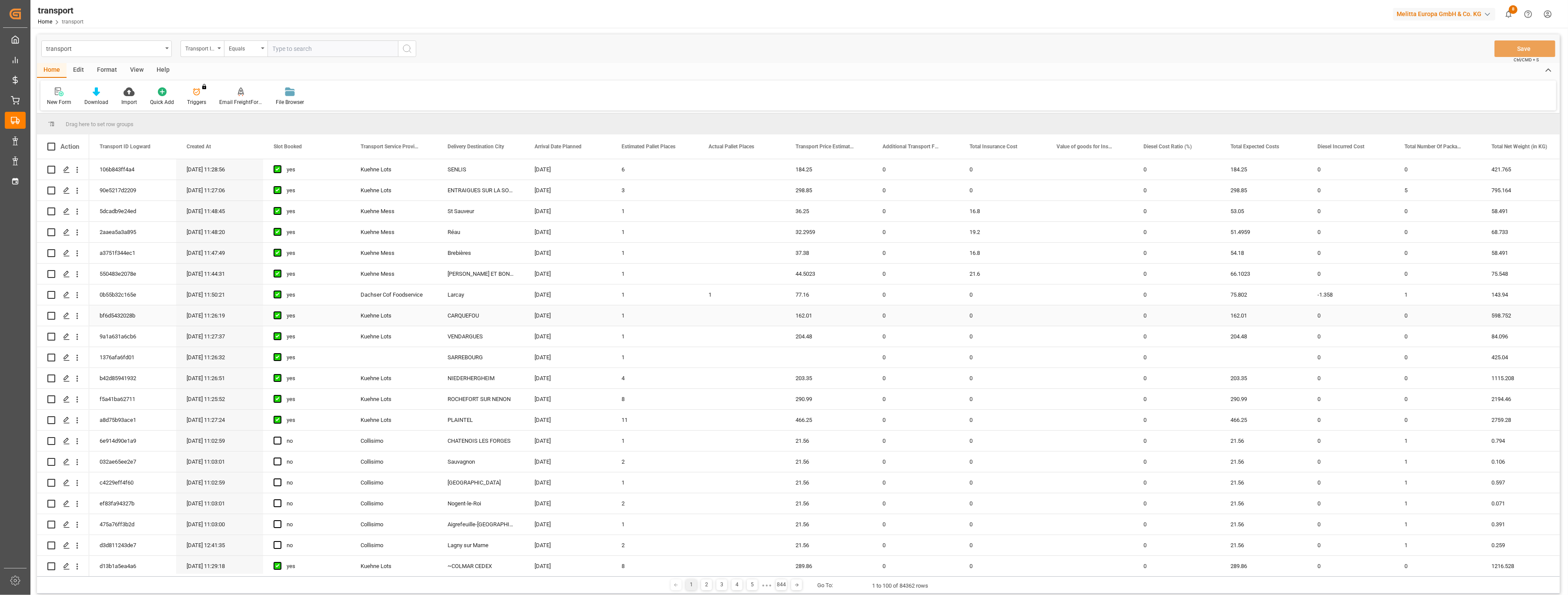
scroll to position [109, 0]
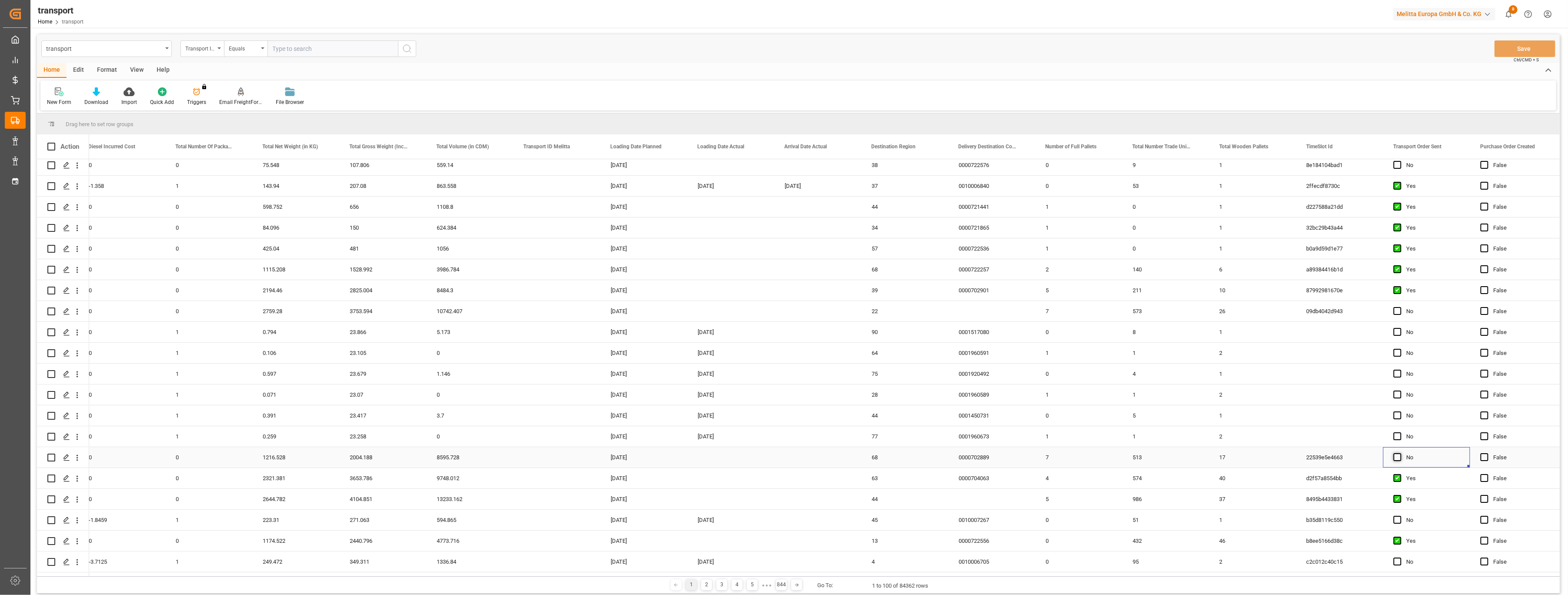
click at [1397, 458] on span "Press SPACE to select this row." at bounding box center [1397, 457] width 8 height 8
click at [1400, 453] on input "Press SPACE to select this row." at bounding box center [1400, 453] width 0 height 0
click at [1526, 49] on button "Save" at bounding box center [1524, 49] width 61 height 17
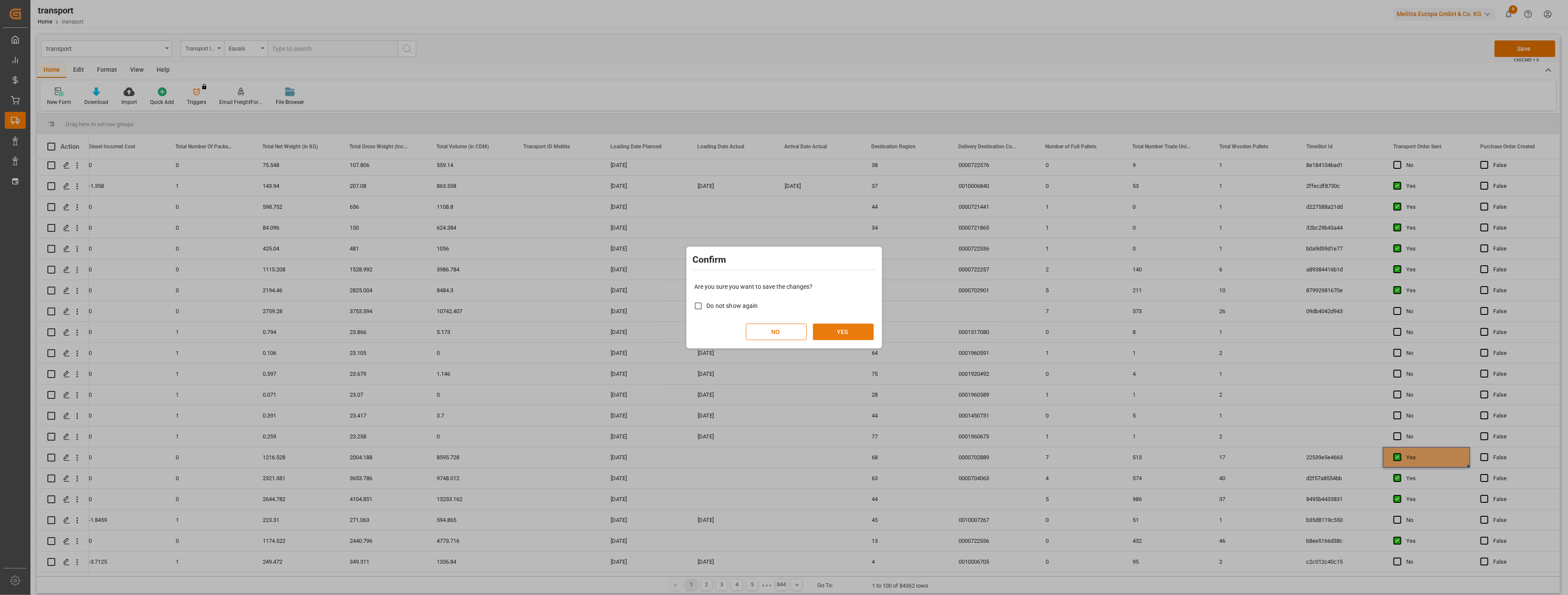
click at [822, 335] on button "YES" at bounding box center [843, 332] width 61 height 17
